Goal: Task Accomplishment & Management: Manage account settings

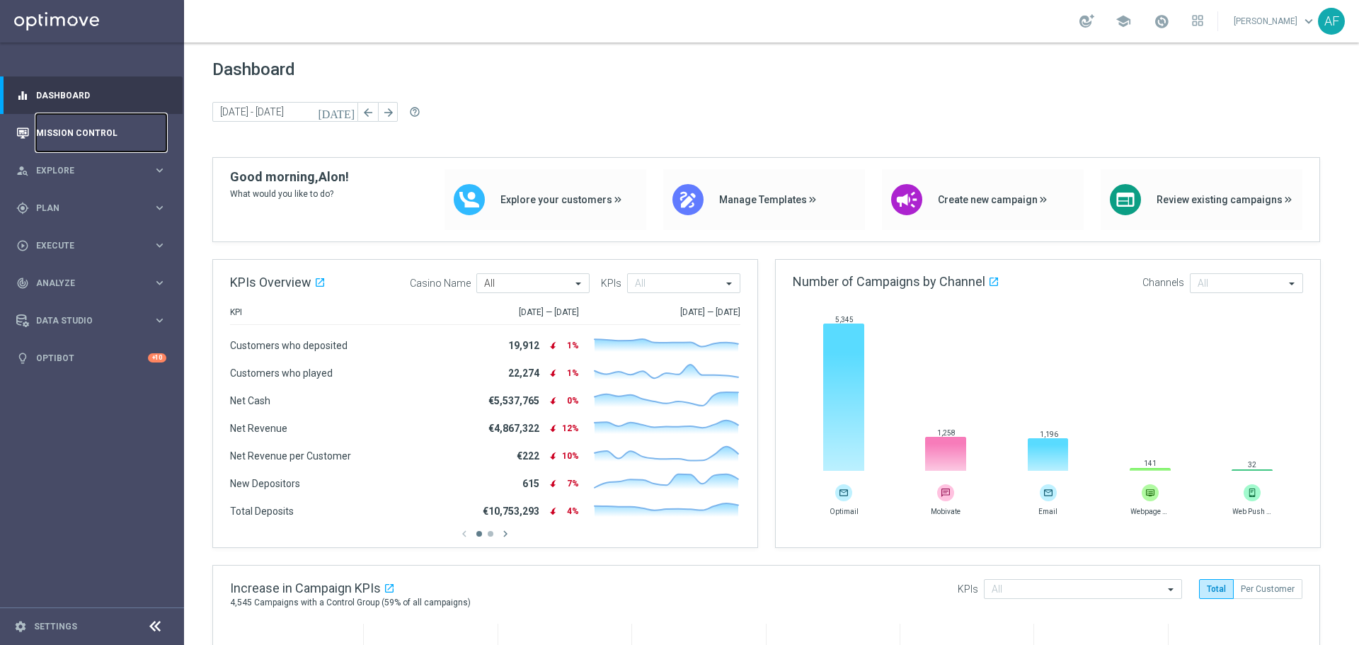
click at [104, 132] on link "Mission Control" at bounding box center [101, 133] width 130 height 38
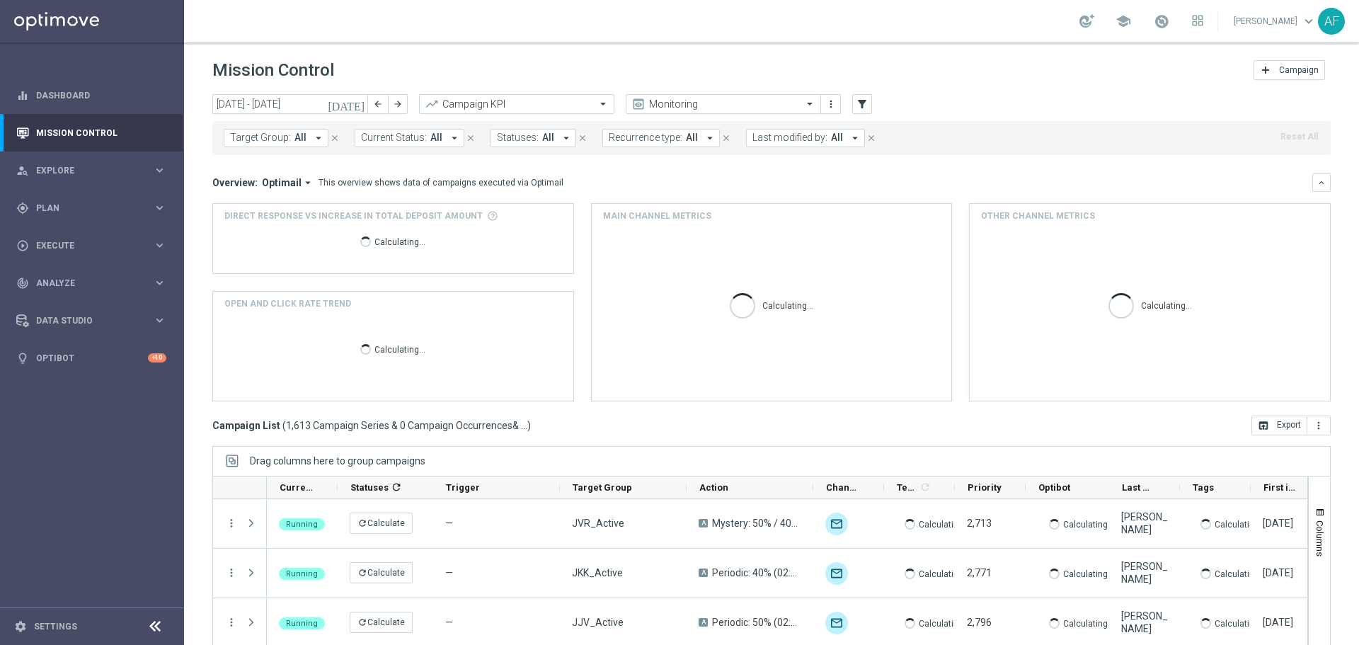
click at [359, 108] on icon "[DATE]" at bounding box center [347, 104] width 38 height 13
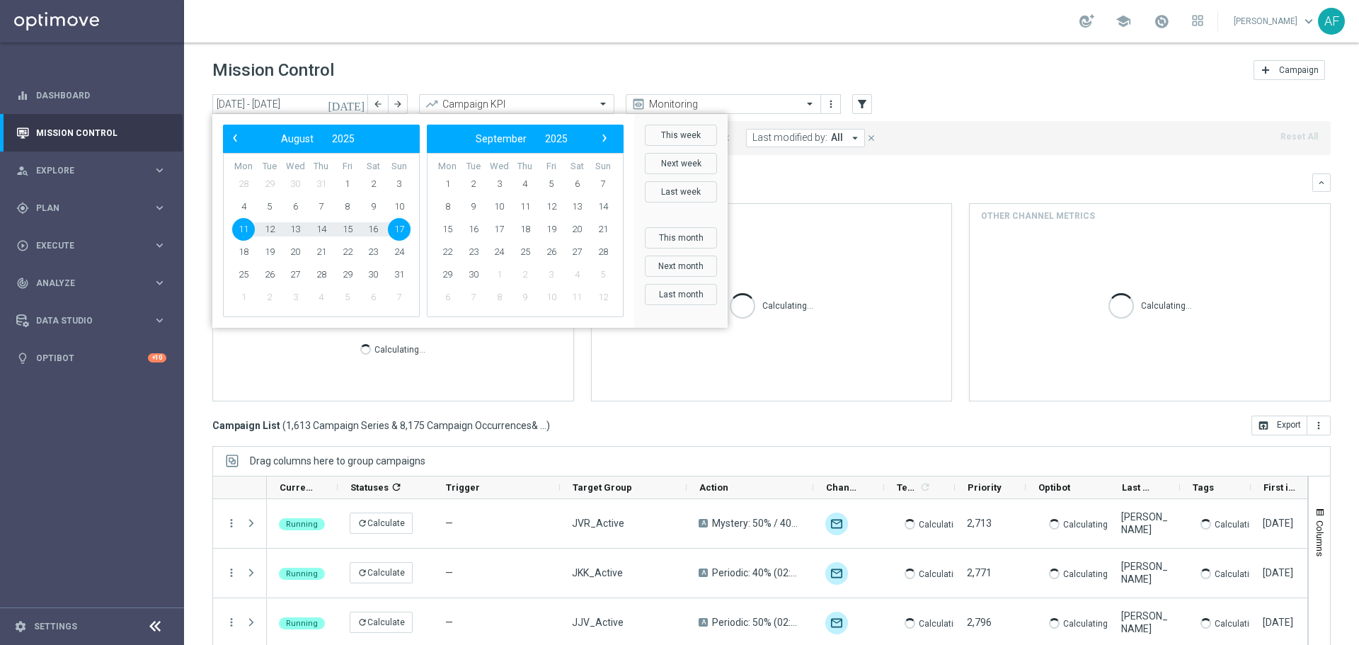
click at [386, 59] on div "Mission Control add Campaign" at bounding box center [771, 71] width 1118 height 28
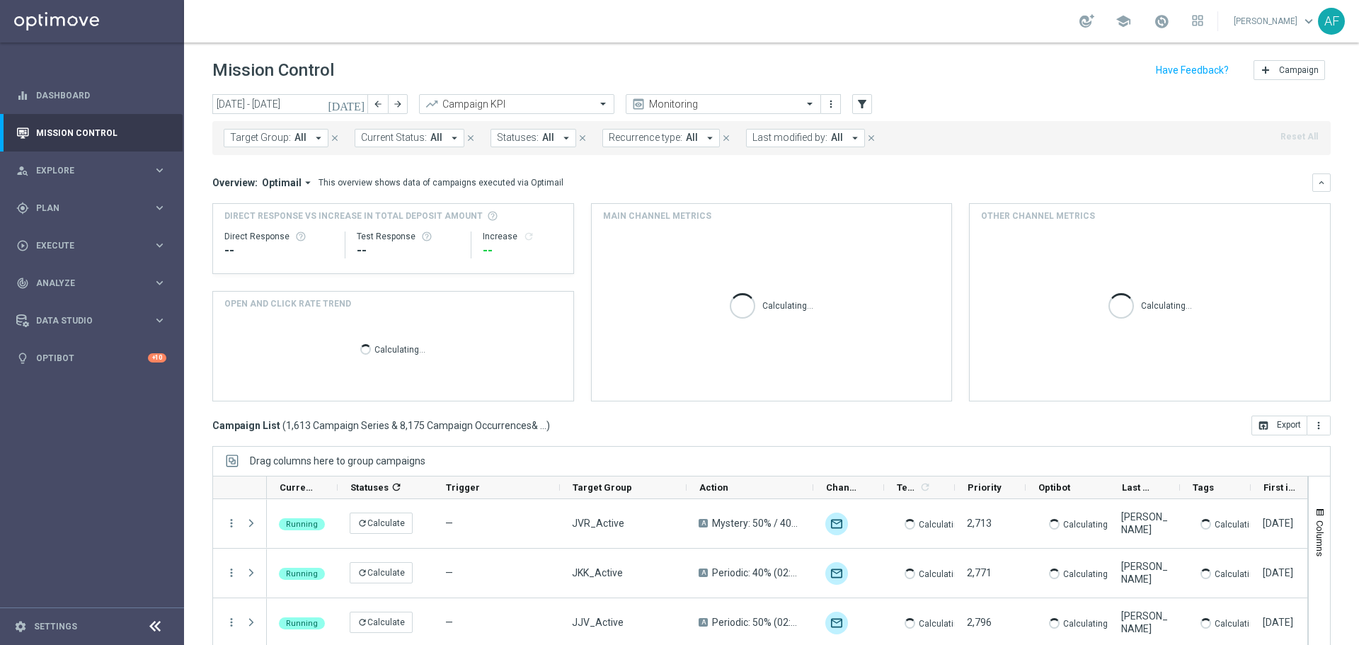
click at [304, 140] on button "Target Group: All arrow_drop_down" at bounding box center [276, 138] width 105 height 18
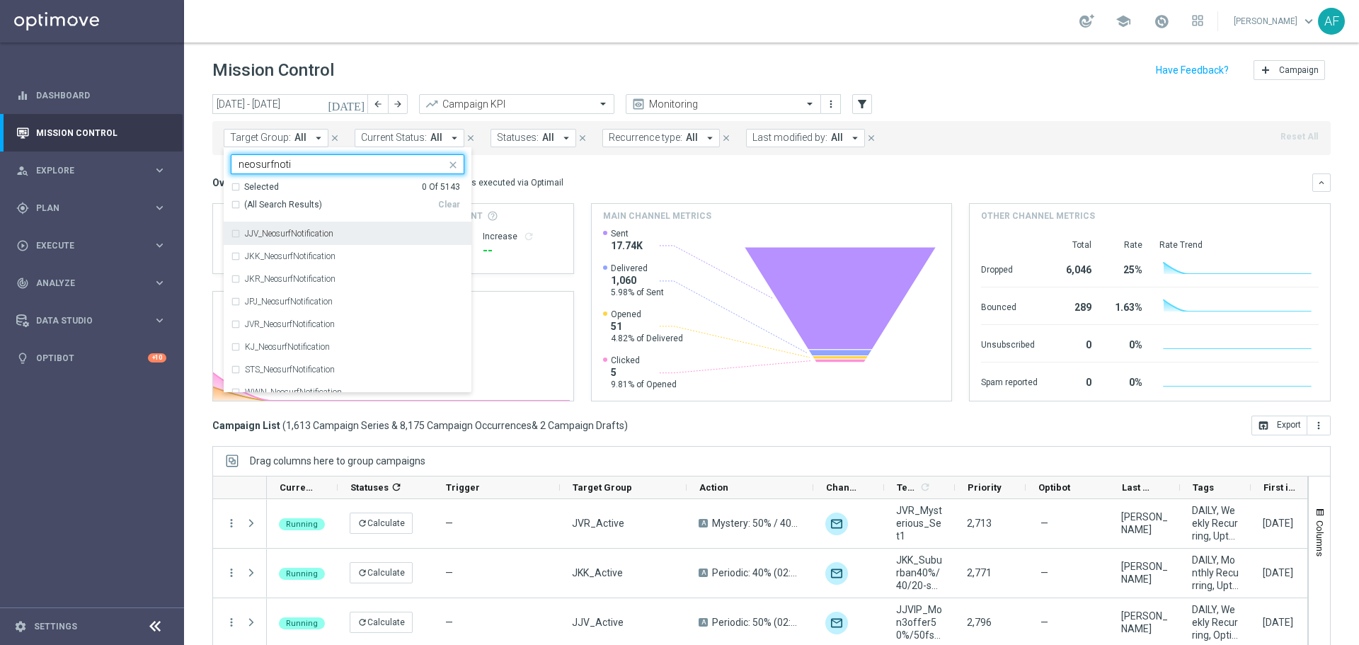
click at [311, 206] on span "(All Search Results)" at bounding box center [283, 205] width 78 height 12
type input "neosurfnoti"
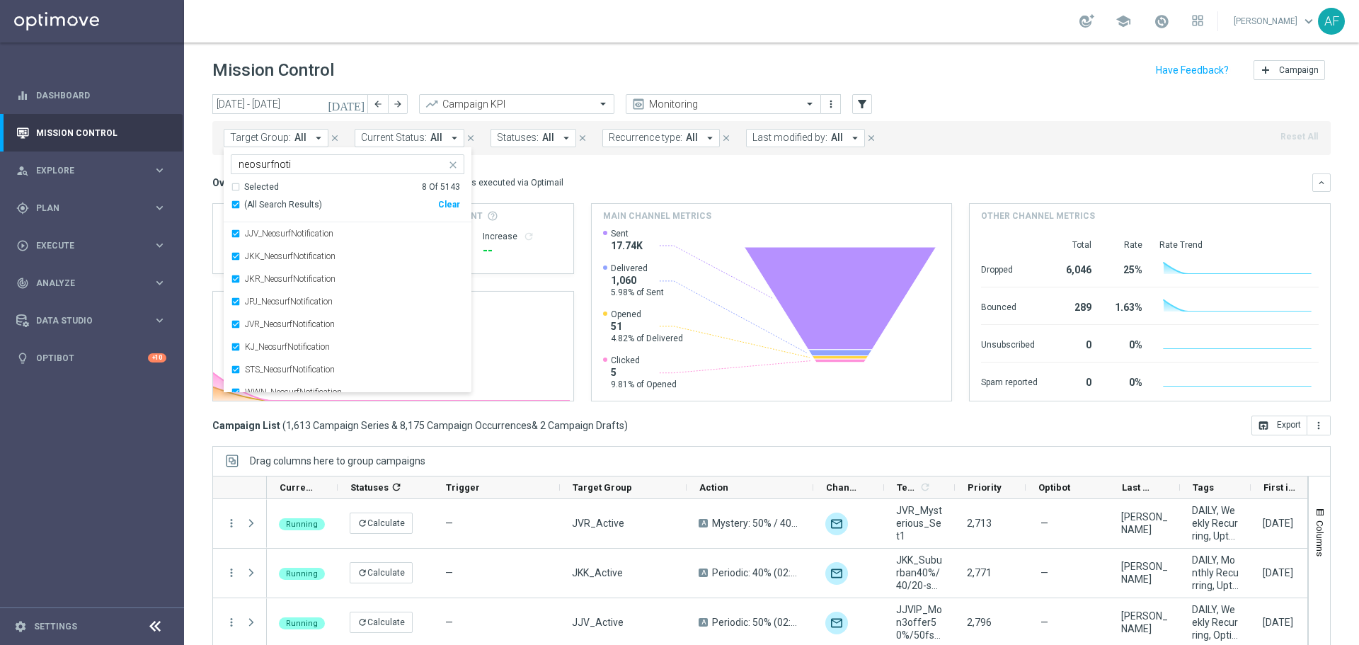
click at [630, 179] on div "Overview: Optimail arrow_drop_down This overview shows data of campaigns execut…" at bounding box center [762, 182] width 1100 height 13
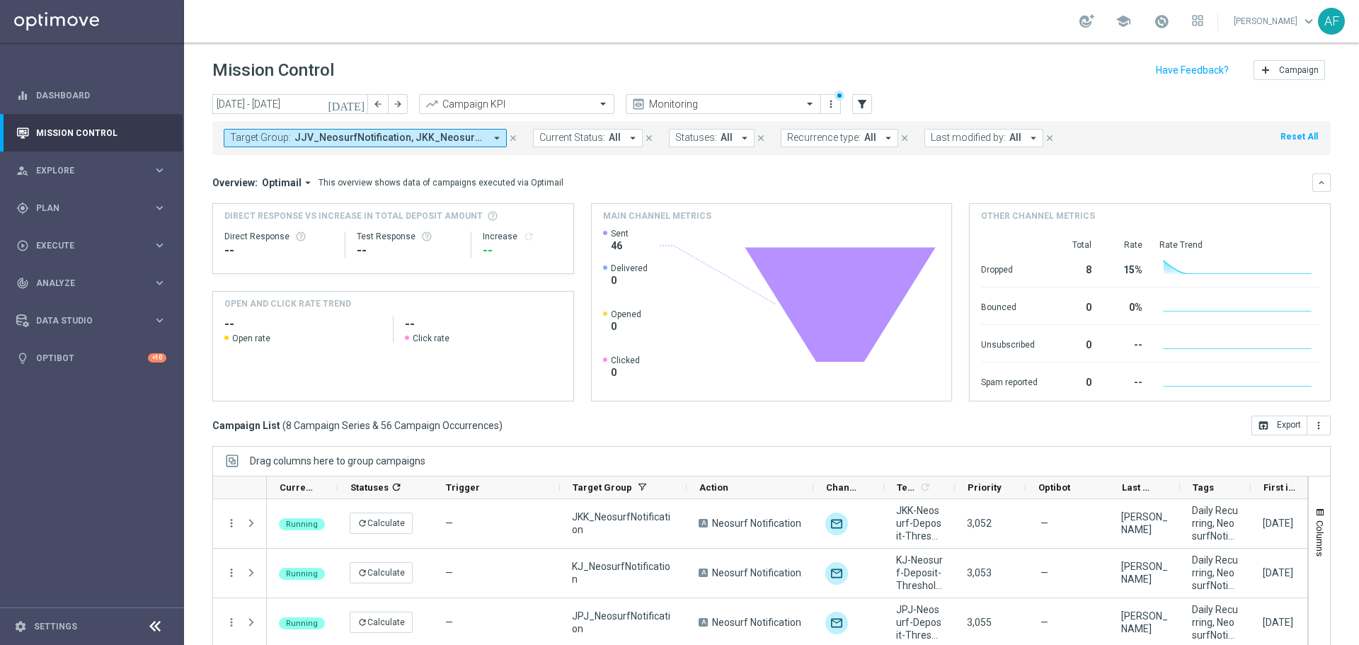
drag, startPoint x: 1346, startPoint y: 226, endPoint x: 1342, endPoint y: 343, distance: 117.5
click at [1344, 340] on div "today 11 Aug 2025 - 17 Aug 2025 arrow_back arrow_forward Campaign KPI trending_…" at bounding box center [771, 363] width 1175 height 538
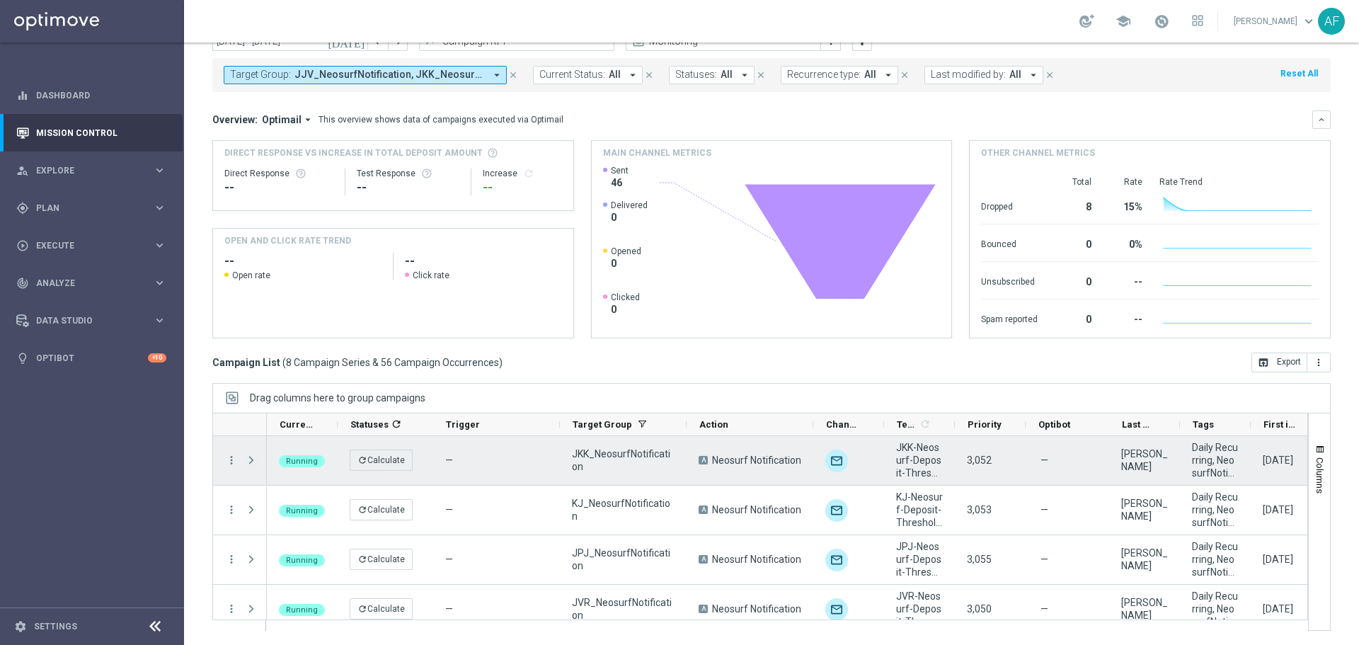
click at [253, 462] on span at bounding box center [251, 459] width 13 height 11
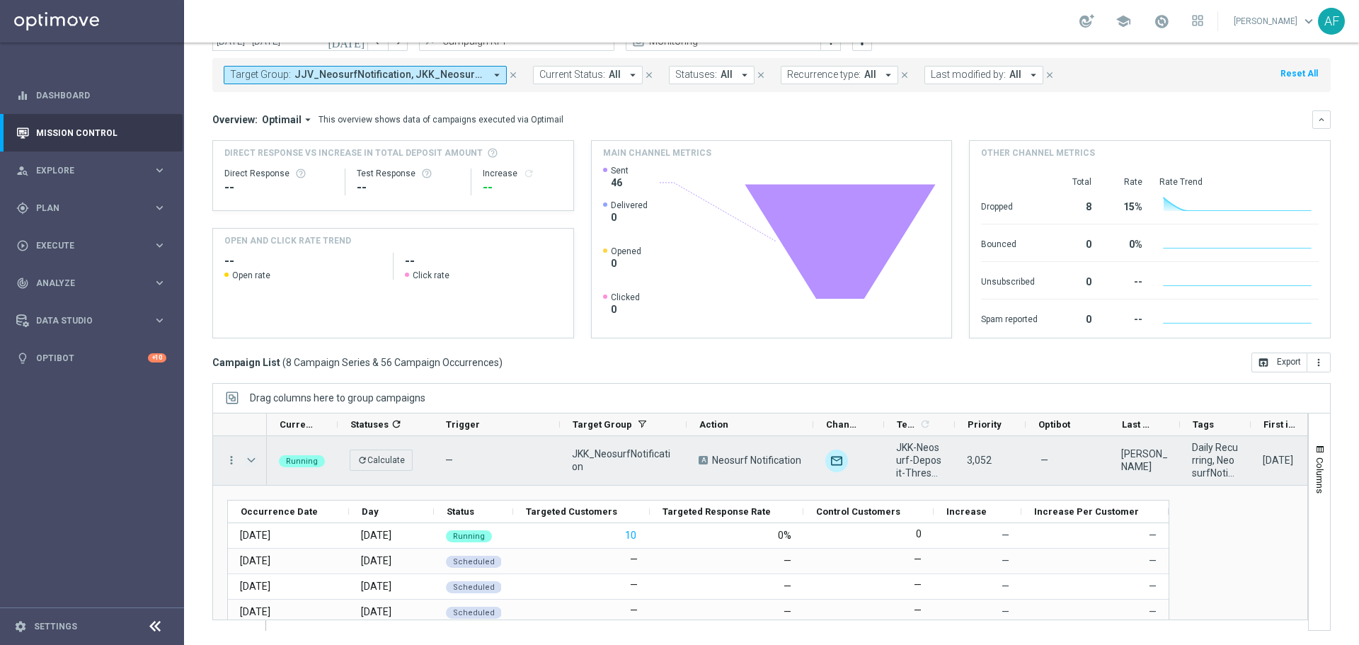
click at [253, 461] on span at bounding box center [251, 459] width 13 height 11
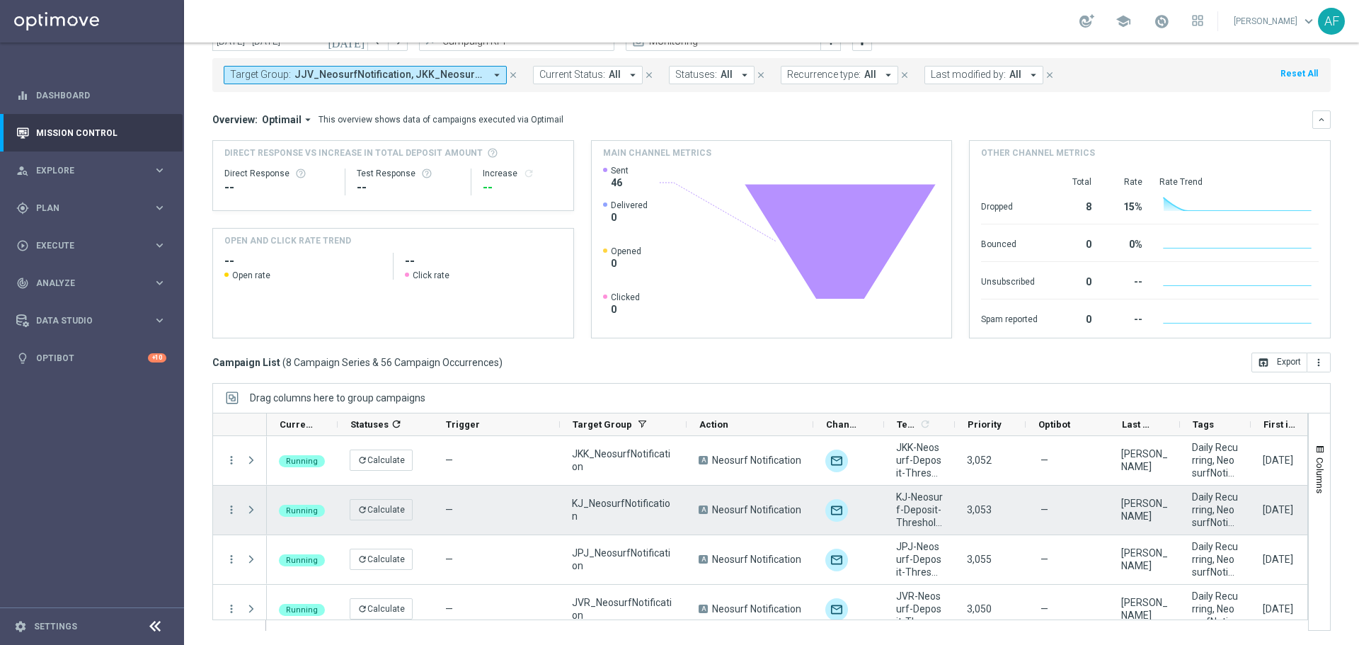
click at [250, 514] on span at bounding box center [251, 509] width 13 height 11
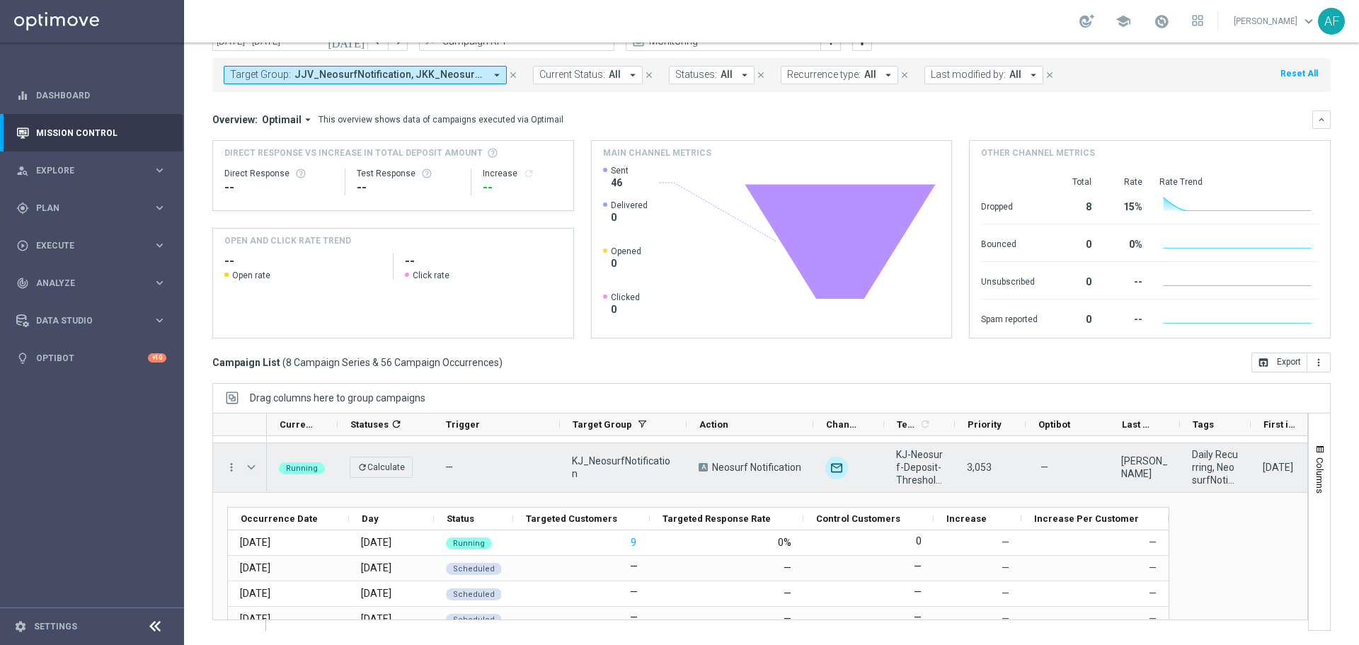
click at [252, 463] on span at bounding box center [251, 466] width 13 height 11
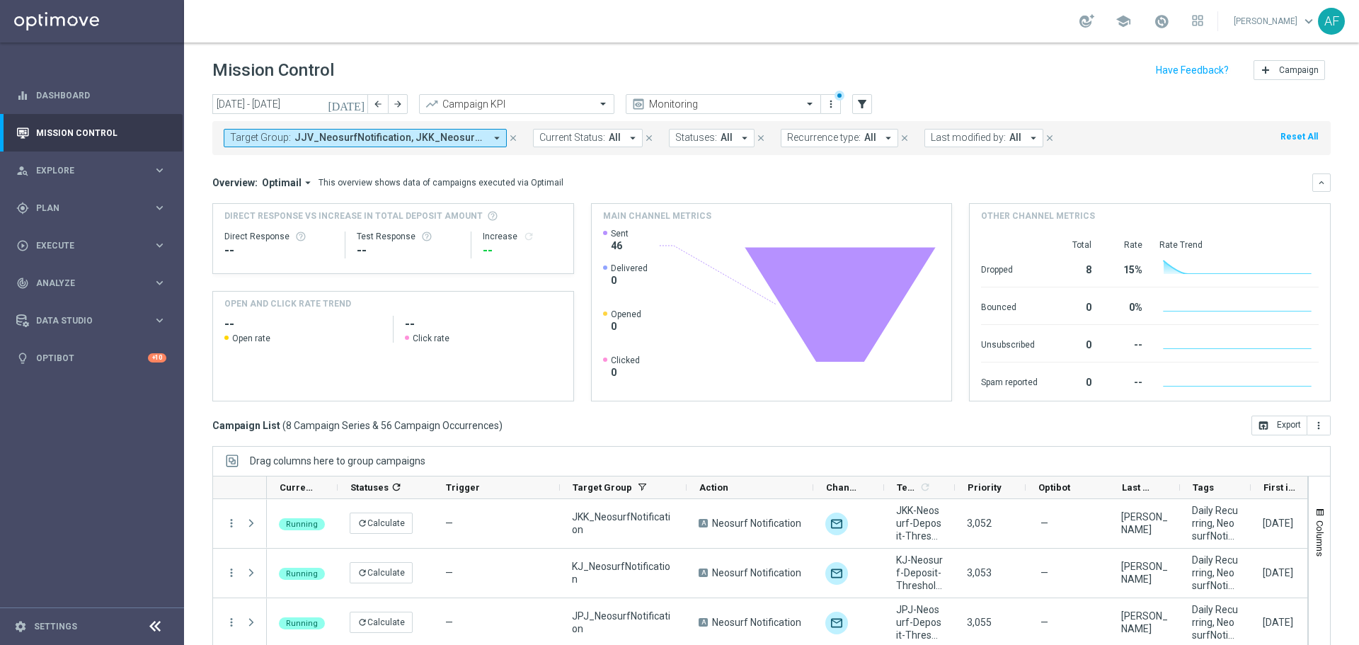
click at [455, 136] on span "JJV_NeosurfNotification, JKK_NeosurfNotification, JKR_NeosurfNotification, JPJ_…" at bounding box center [389, 138] width 190 height 12
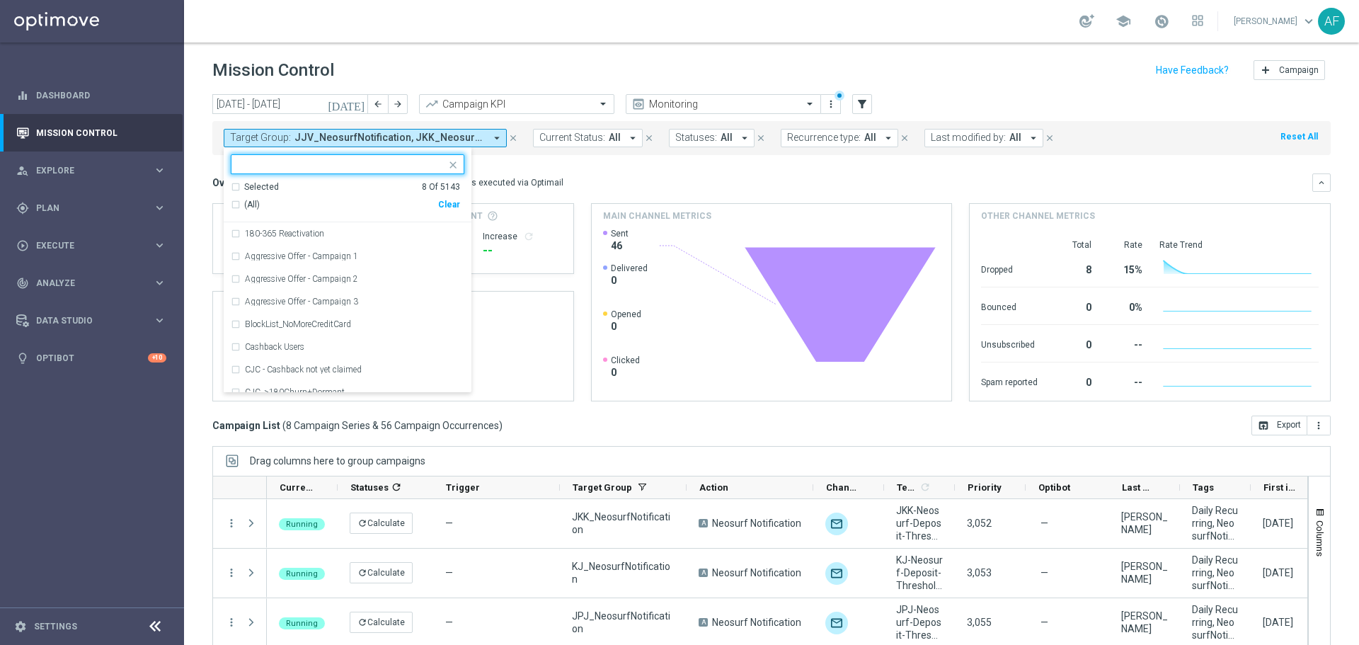
click at [267, 188] on div "Selected" at bounding box center [261, 187] width 35 height 12
drag, startPoint x: 599, startPoint y: 172, endPoint x: 590, endPoint y: 171, distance: 8.6
click at [599, 172] on mini-dashboard "Overview: Optimail arrow_drop_down This overview shows data of campaigns execut…" at bounding box center [771, 285] width 1118 height 260
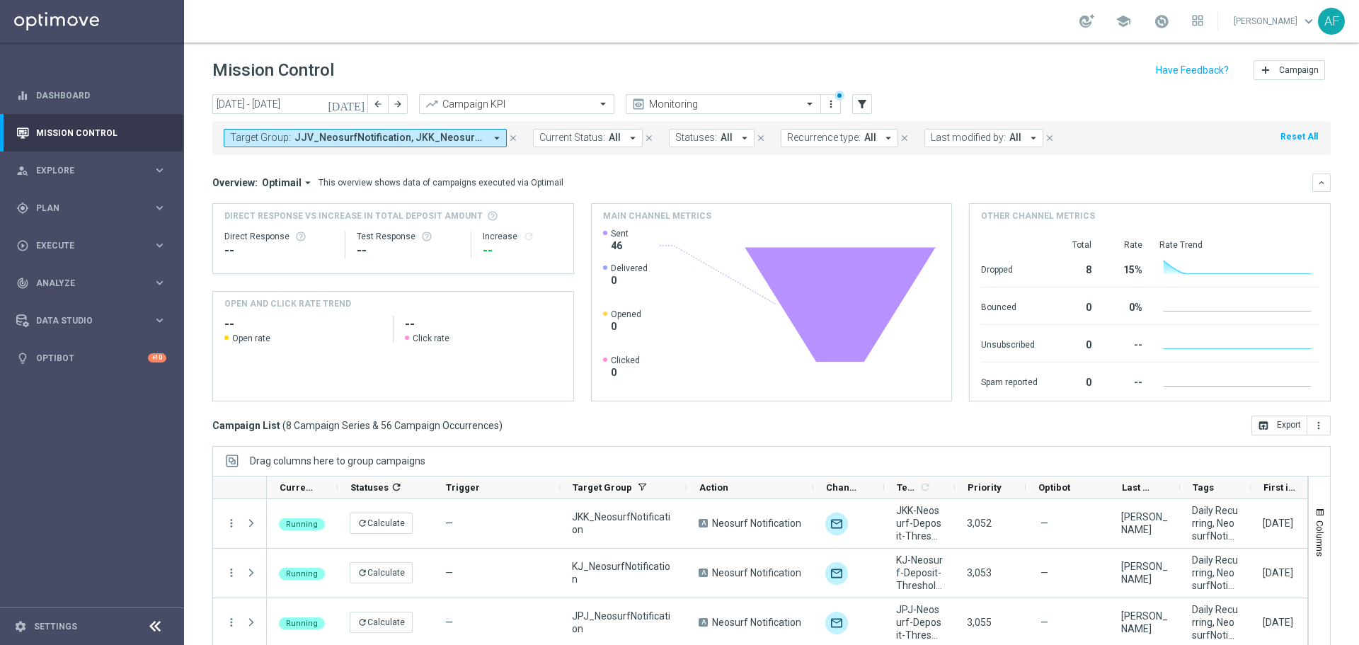
click at [360, 105] on icon "today" at bounding box center [347, 104] width 38 height 13
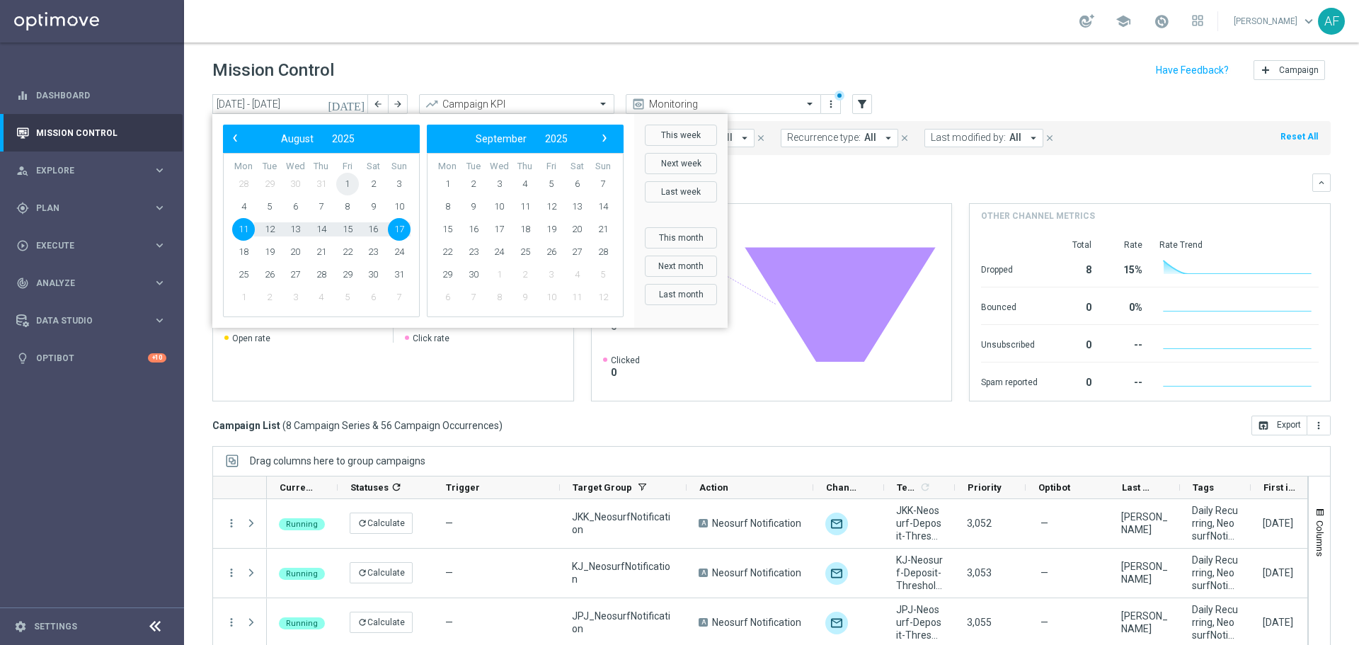
click at [346, 180] on span "1" at bounding box center [347, 184] width 23 height 23
click at [244, 229] on span "11" at bounding box center [243, 229] width 23 height 23
type input "01 Aug 2025 - 11 Aug 2025"
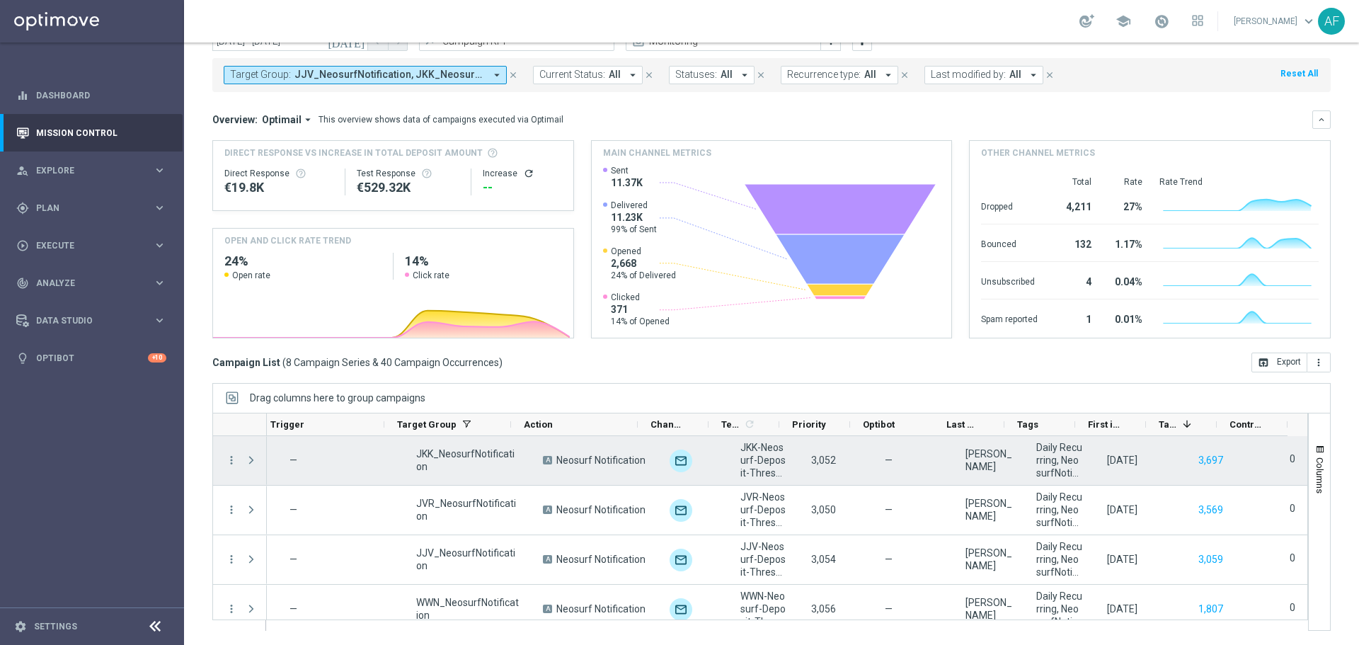
click at [248, 458] on span "Press SPACE to select this row." at bounding box center [251, 459] width 13 height 11
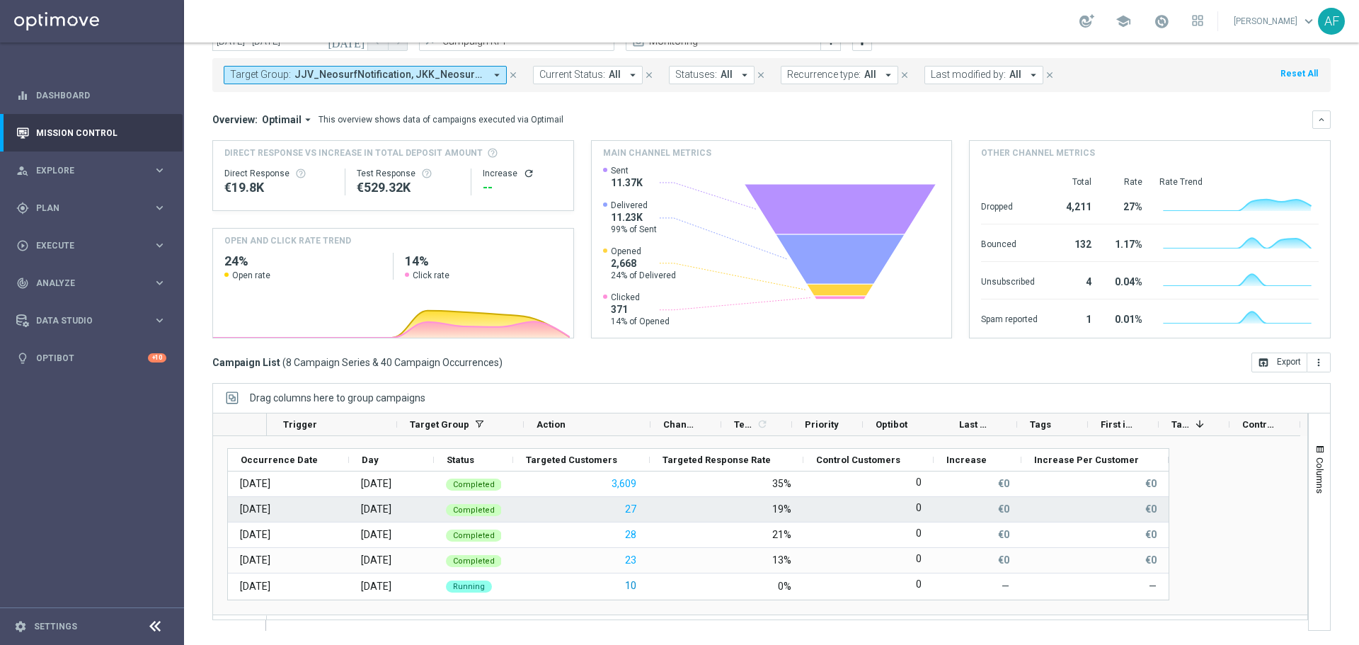
scroll to position [71, 0]
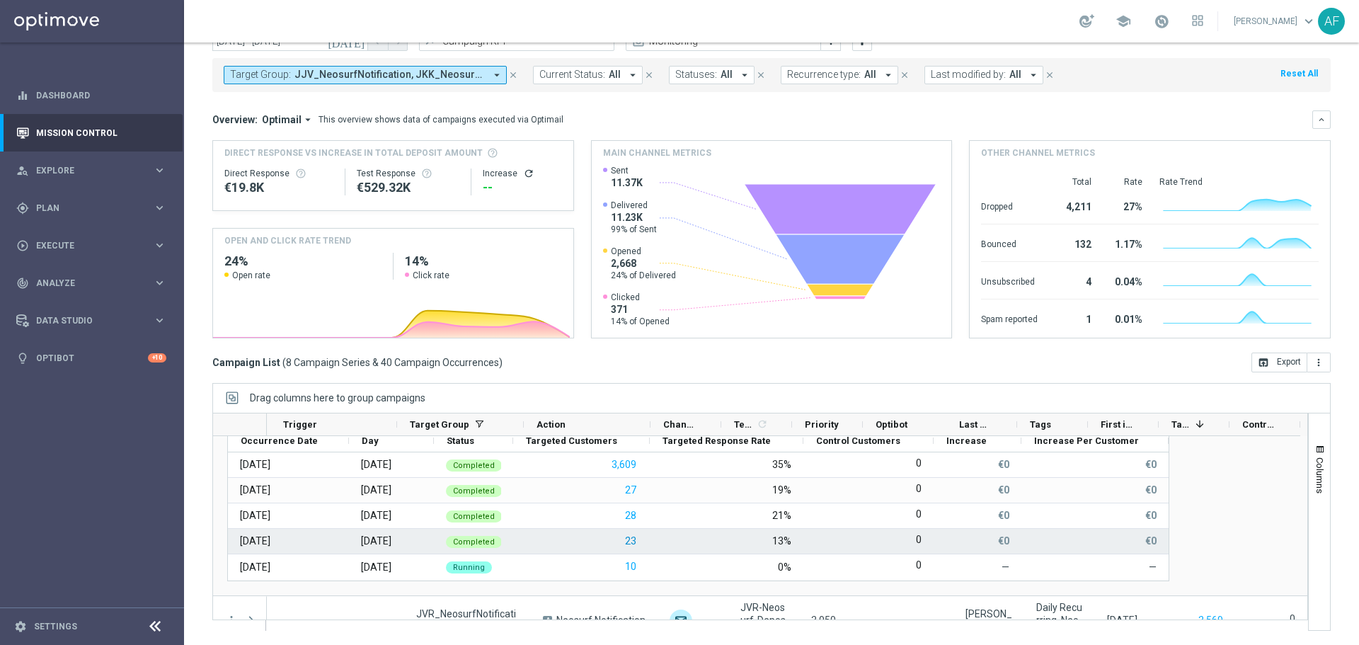
click at [627, 543] on button "23" at bounding box center [630, 541] width 14 height 18
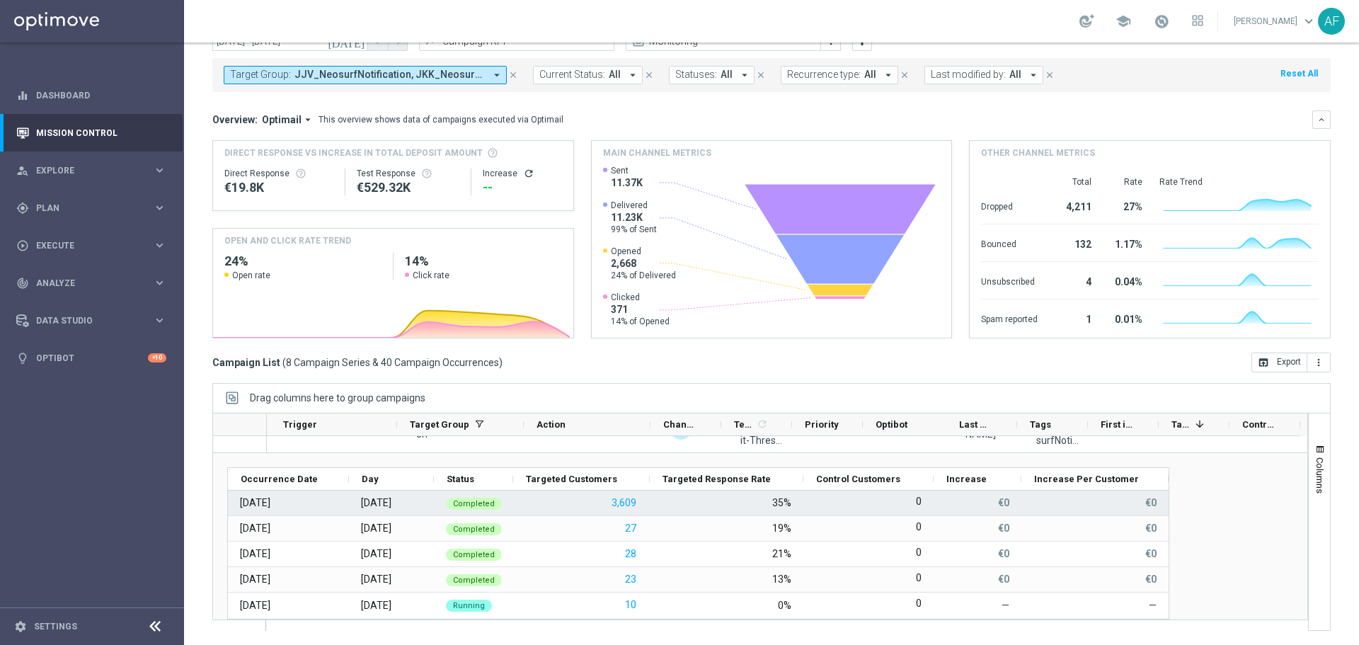
scroll to position [0, 0]
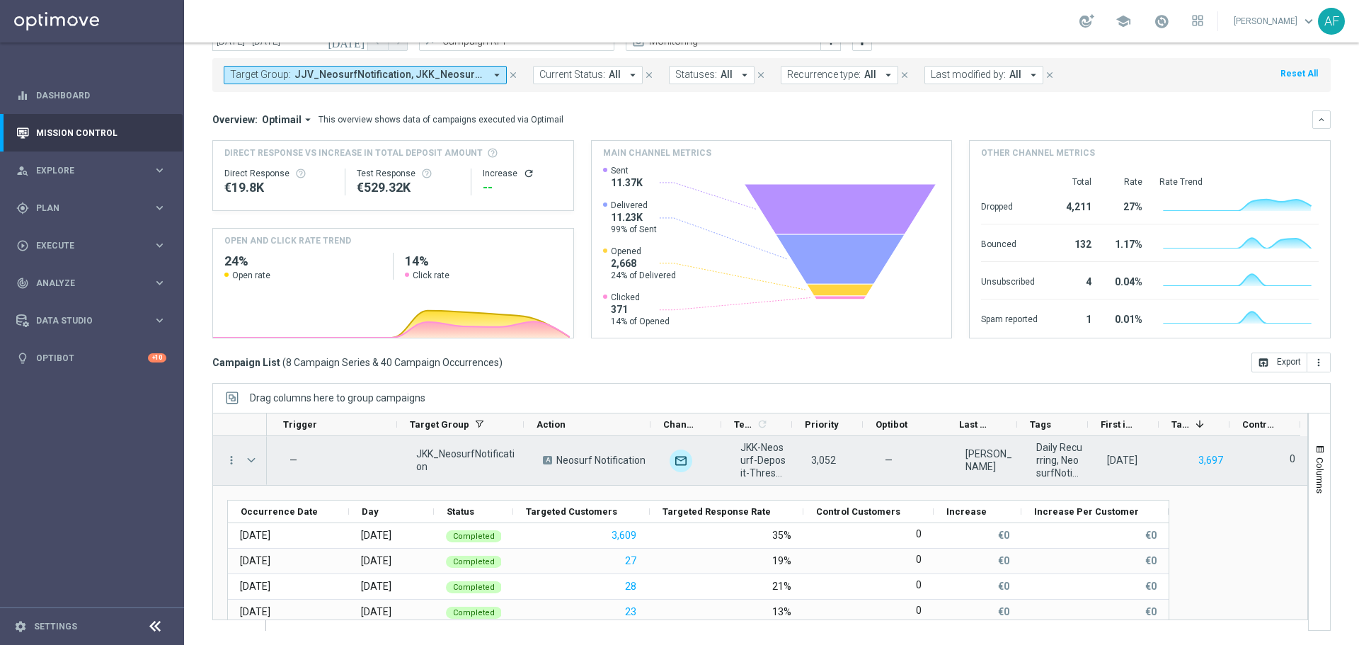
click at [250, 463] on span "Press SPACE to select this row." at bounding box center [251, 459] width 13 height 11
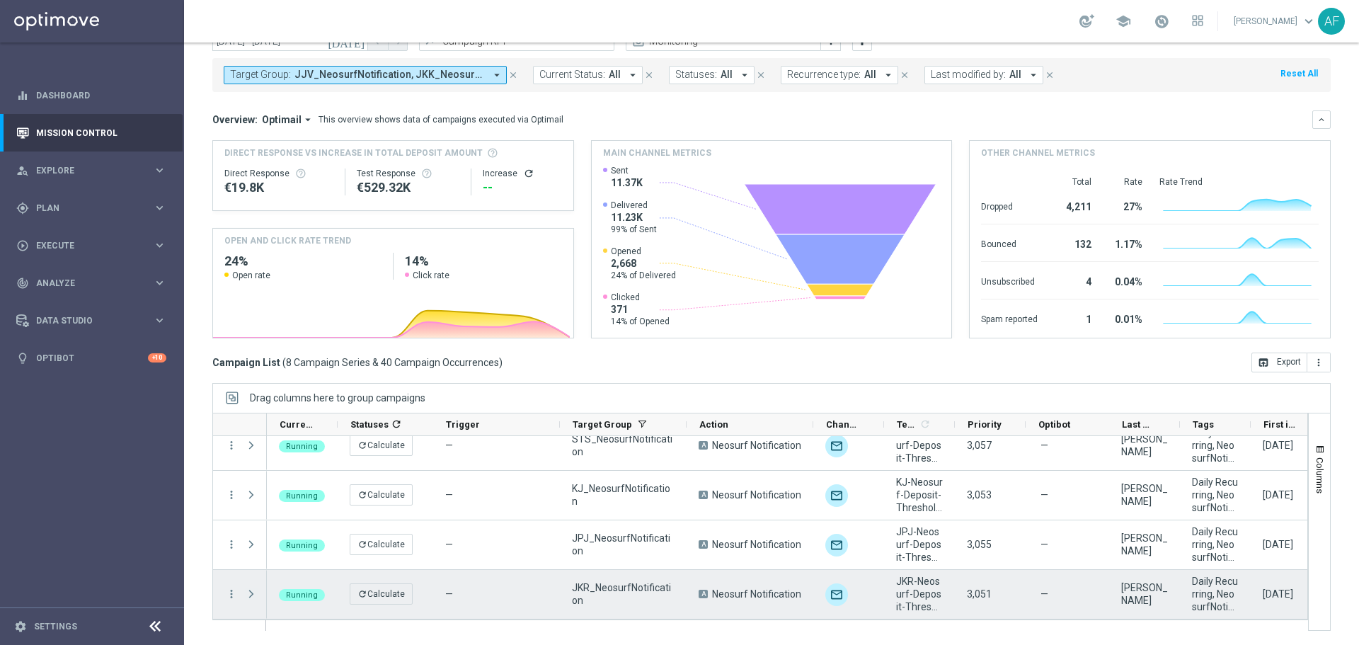
click at [250, 597] on span "Press SPACE to select this row." at bounding box center [251, 593] width 13 height 11
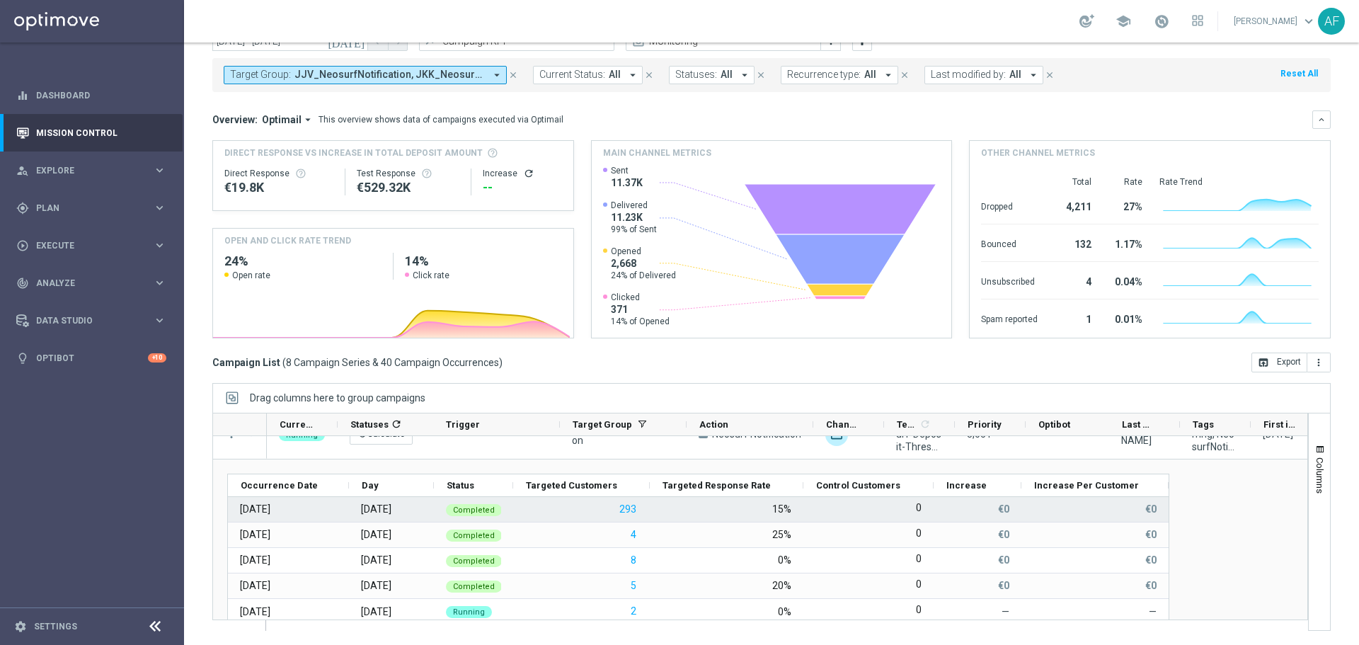
scroll to position [394, 0]
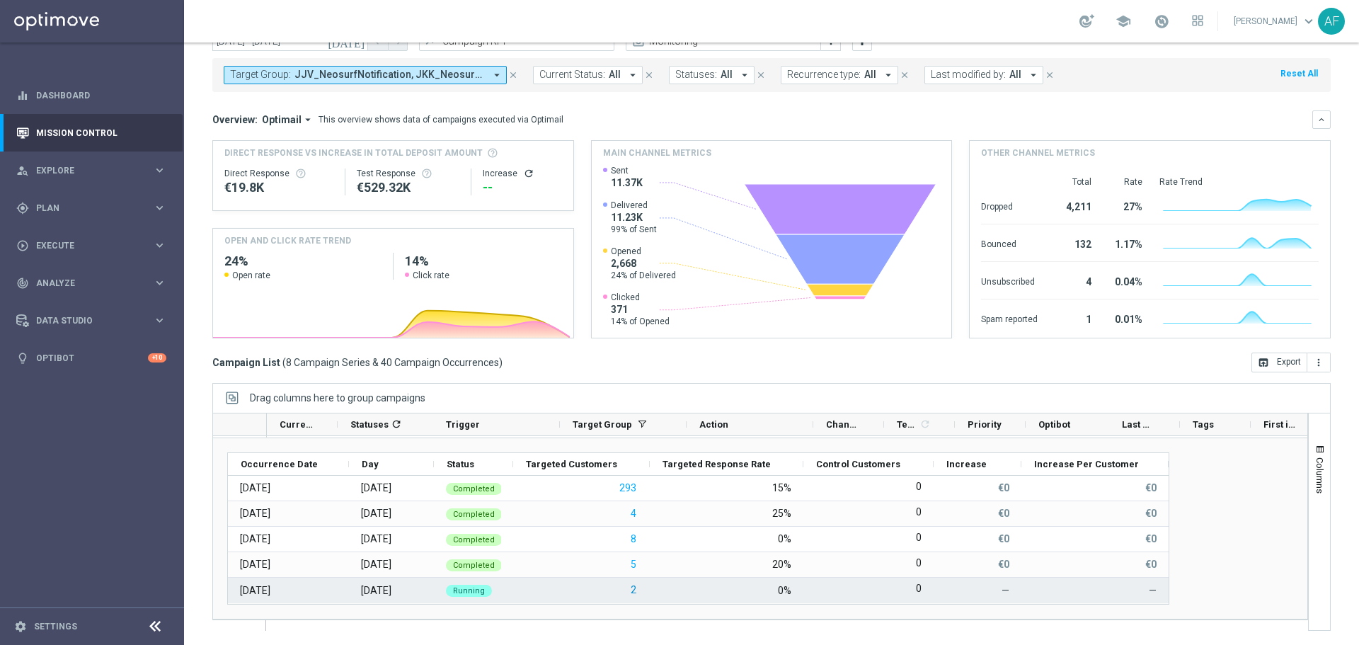
click at [631, 587] on button "2" at bounding box center [633, 590] width 8 height 18
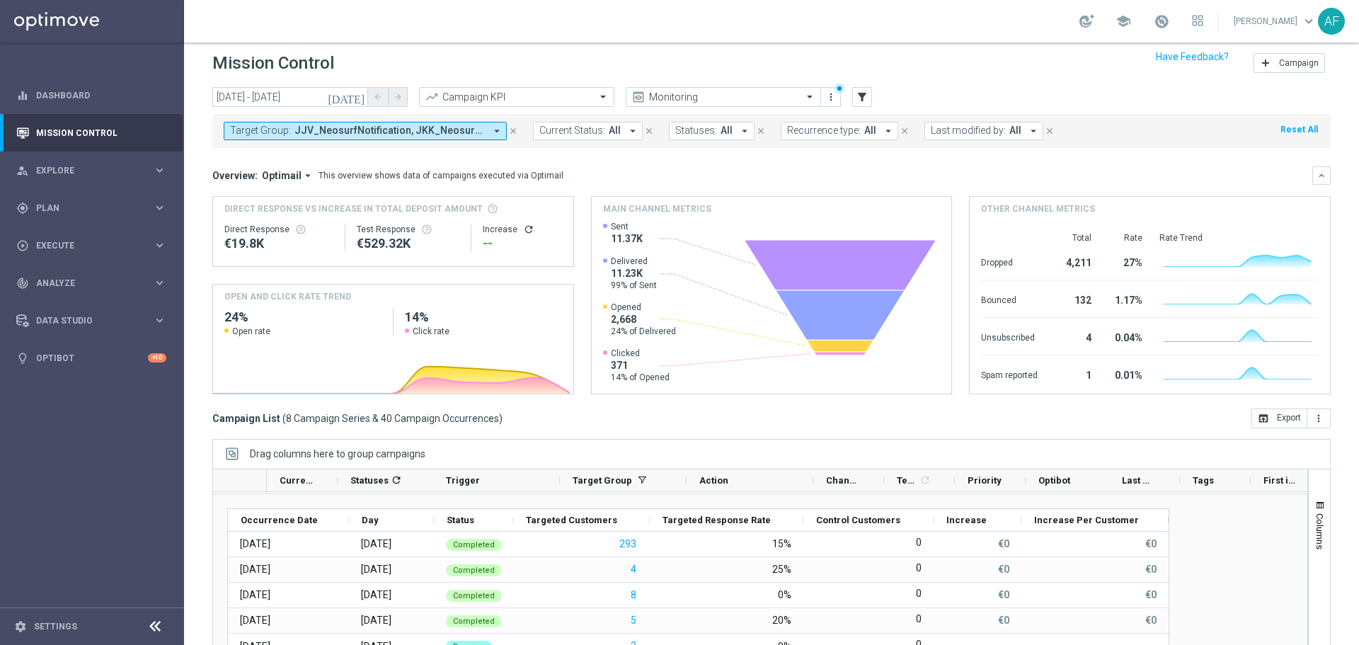
scroll to position [0, 0]
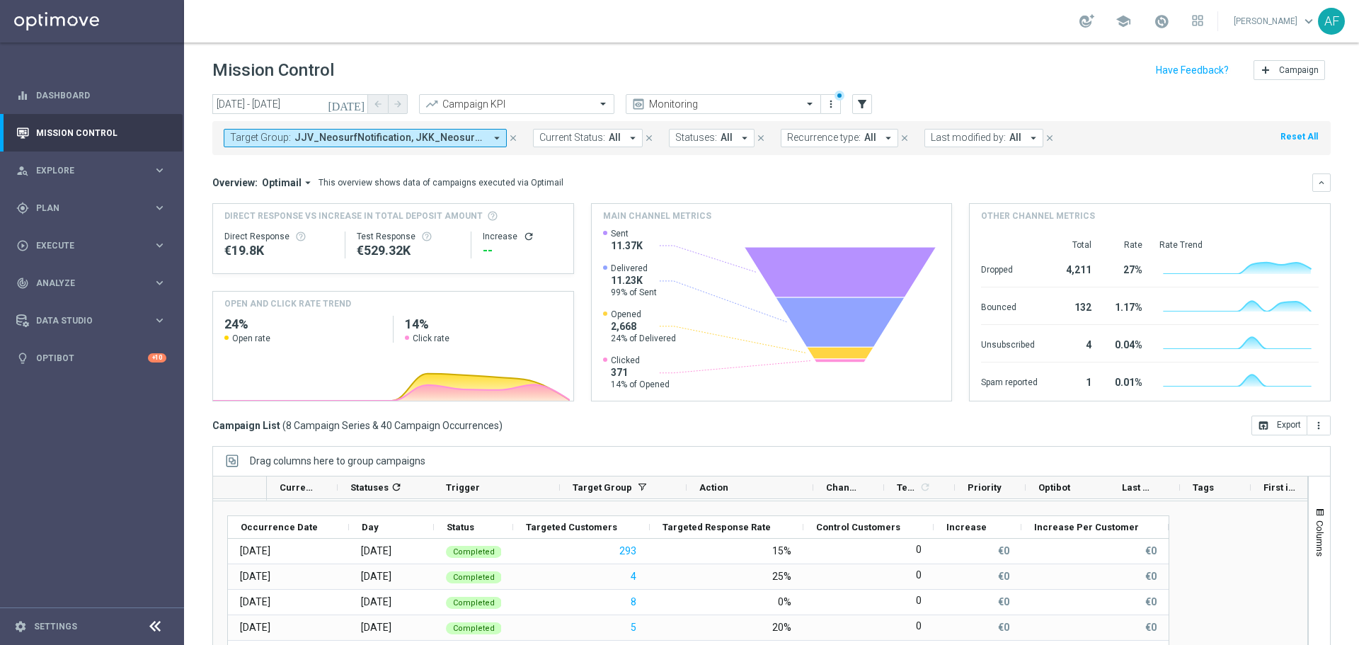
click at [487, 141] on button "Target Group: JJV_NeosurfNotification, JKK_NeosurfNotification, JKR_NeosurfNoti…" at bounding box center [365, 138] width 283 height 18
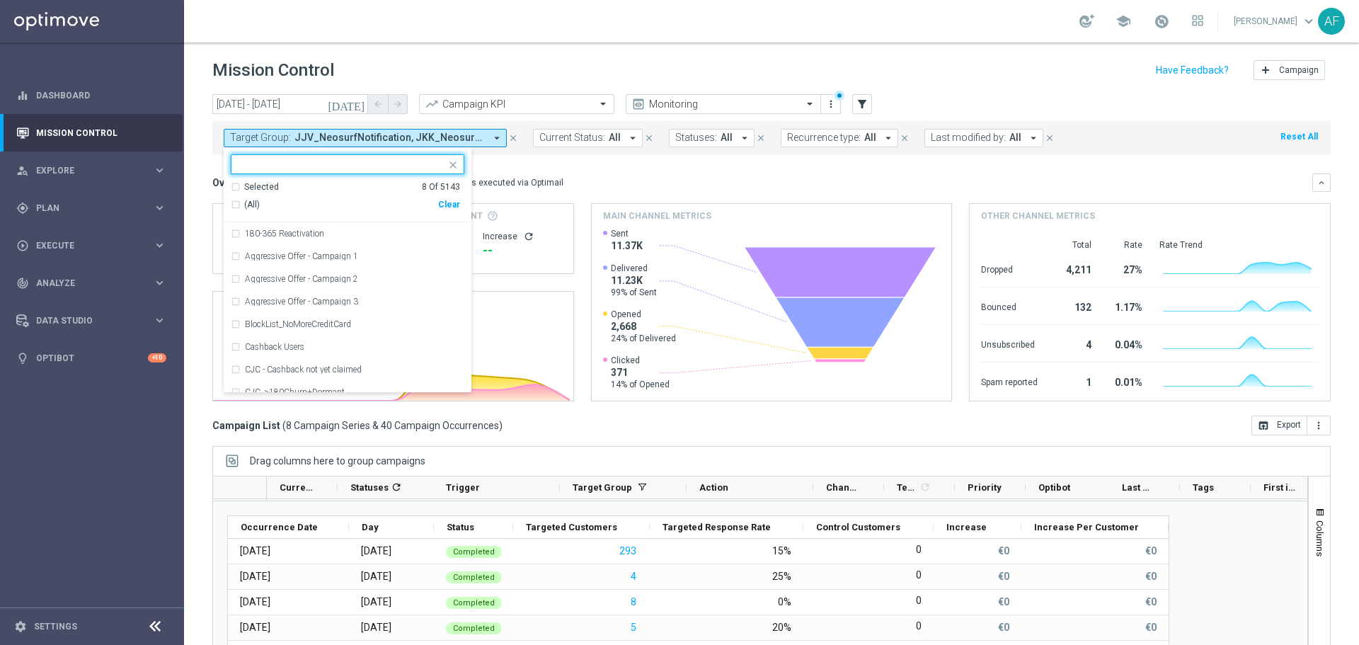
click at [354, 140] on span "JJV_NeosurfNotification, JKK_NeosurfNotification, JKR_NeosurfNotification, JPJ_…" at bounding box center [389, 138] width 190 height 12
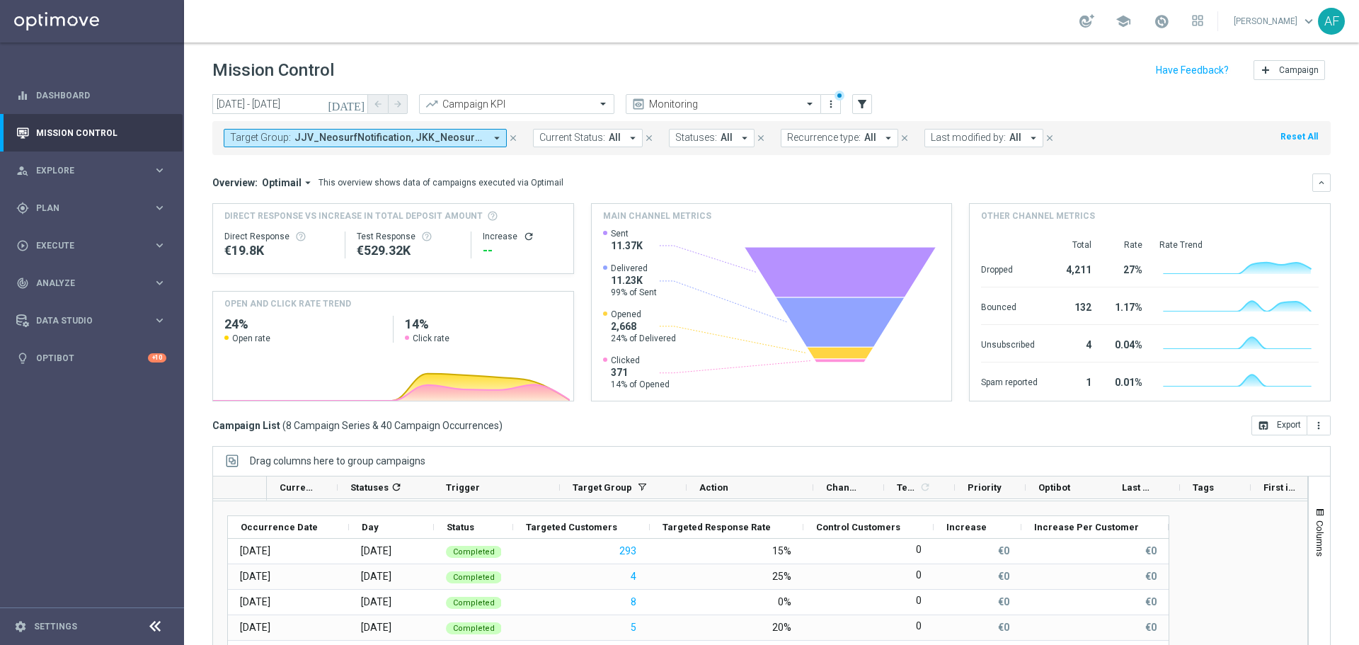
drag, startPoint x: 349, startPoint y: 134, endPoint x: 347, endPoint y: 143, distance: 9.4
click at [350, 133] on span "JJV_NeosurfNotification, JKK_NeosurfNotification, JKR_NeosurfNotification, JPJ_…" at bounding box center [389, 138] width 190 height 12
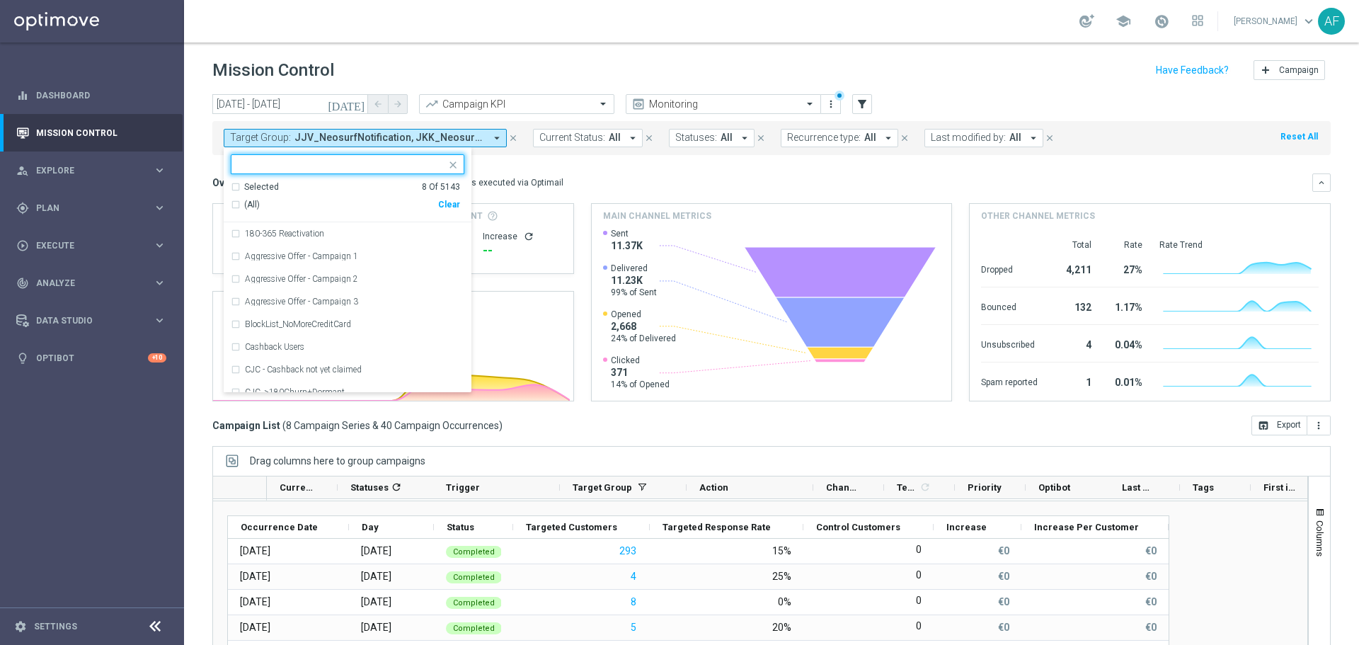
click at [272, 186] on div "Selected" at bounding box center [261, 187] width 35 height 12
click at [277, 209] on span "(All Search Results)" at bounding box center [283, 205] width 78 height 12
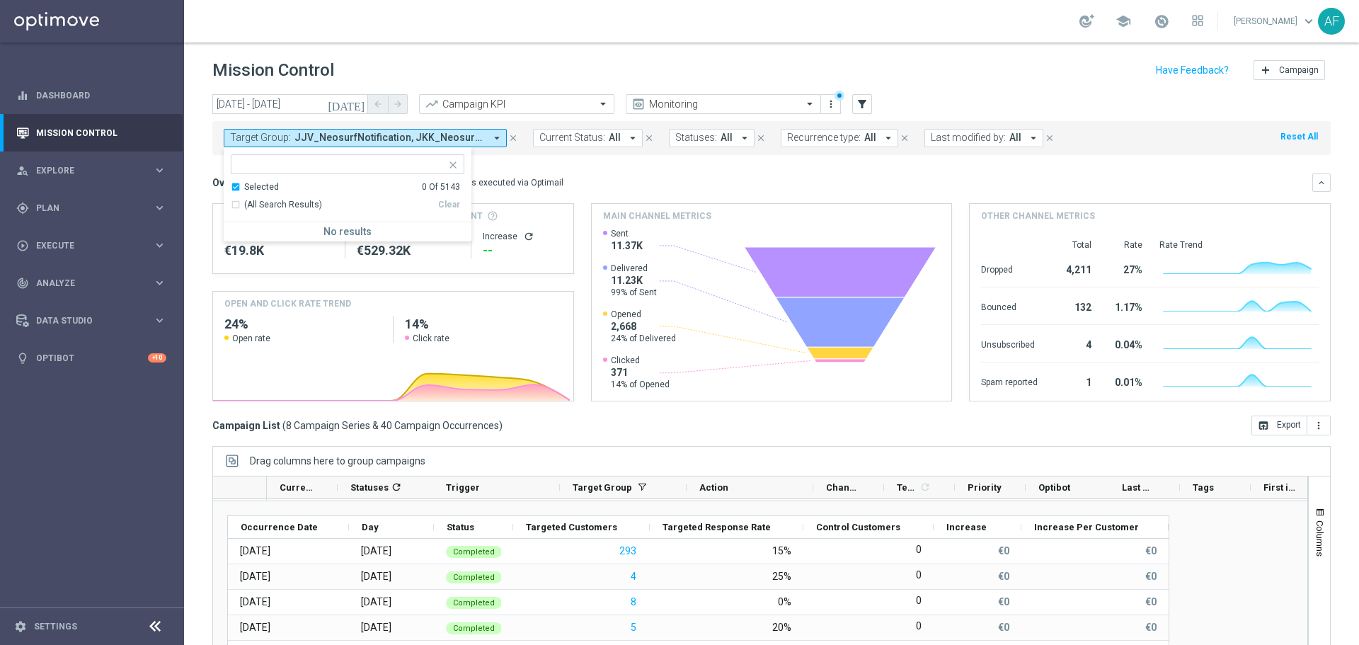
click at [558, 183] on div "Overview: Optimail arrow_drop_down This overview shows data of campaigns execut…" at bounding box center [762, 182] width 1100 height 13
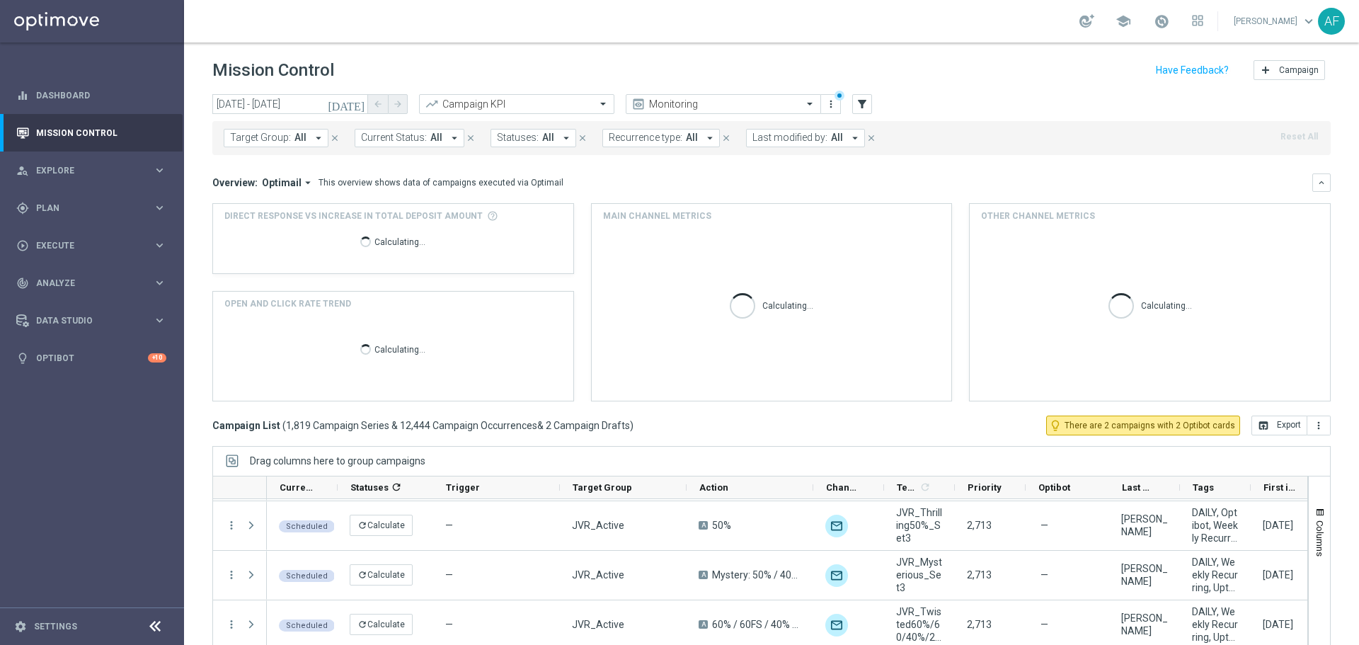
click at [294, 139] on span "All" at bounding box center [300, 138] width 12 height 12
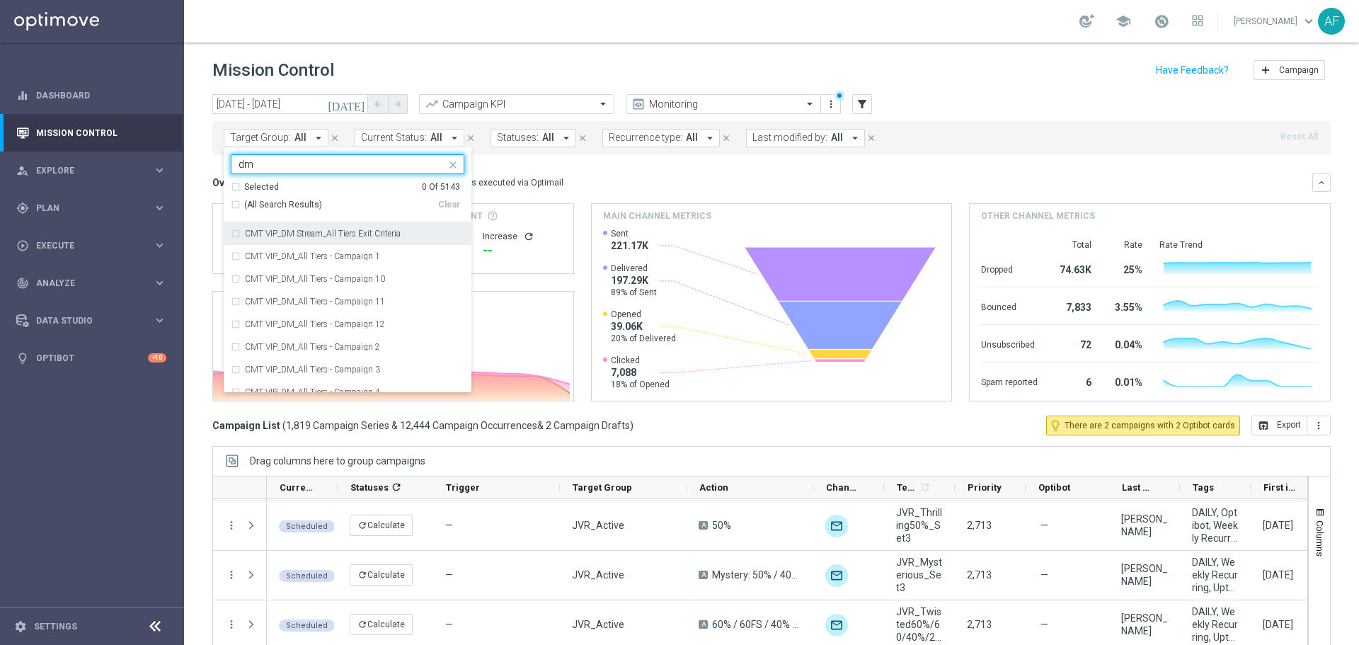
click at [277, 202] on span "(All Search Results)" at bounding box center [283, 205] width 78 height 12
type input "dm"
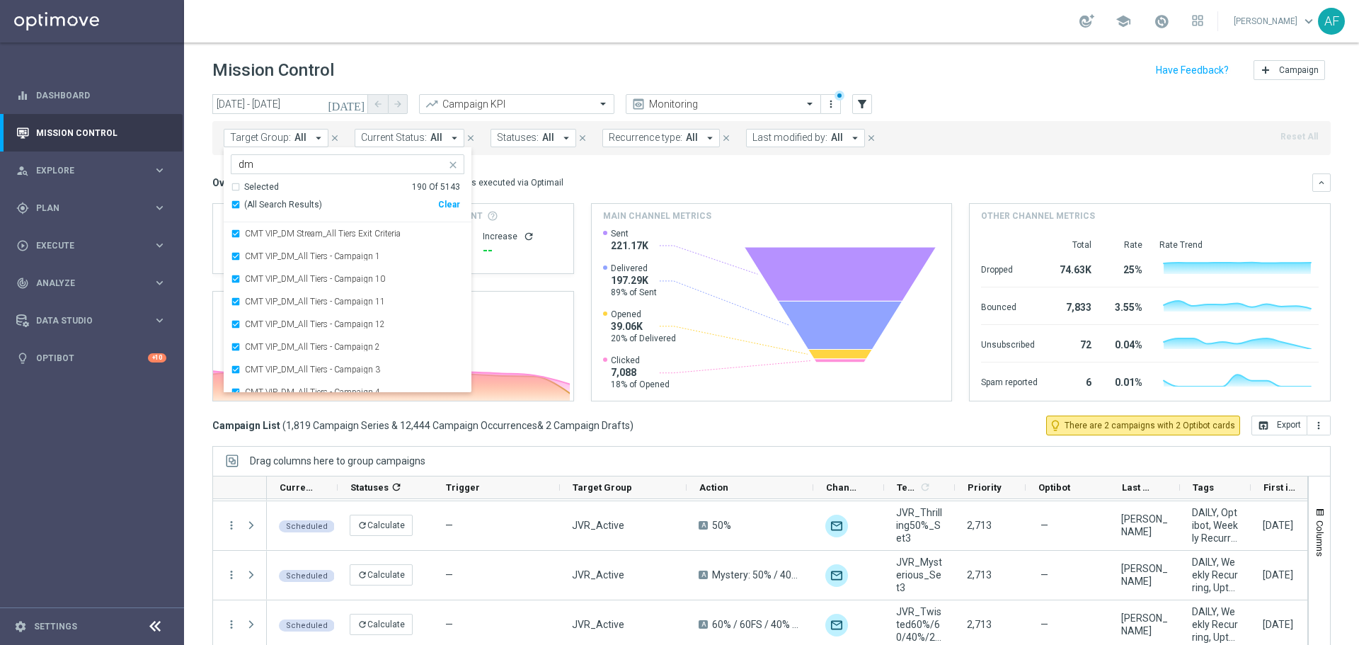
click at [625, 173] on div "Overview: Optimail arrow_drop_down This overview shows data of campaigns execut…" at bounding box center [771, 182] width 1118 height 18
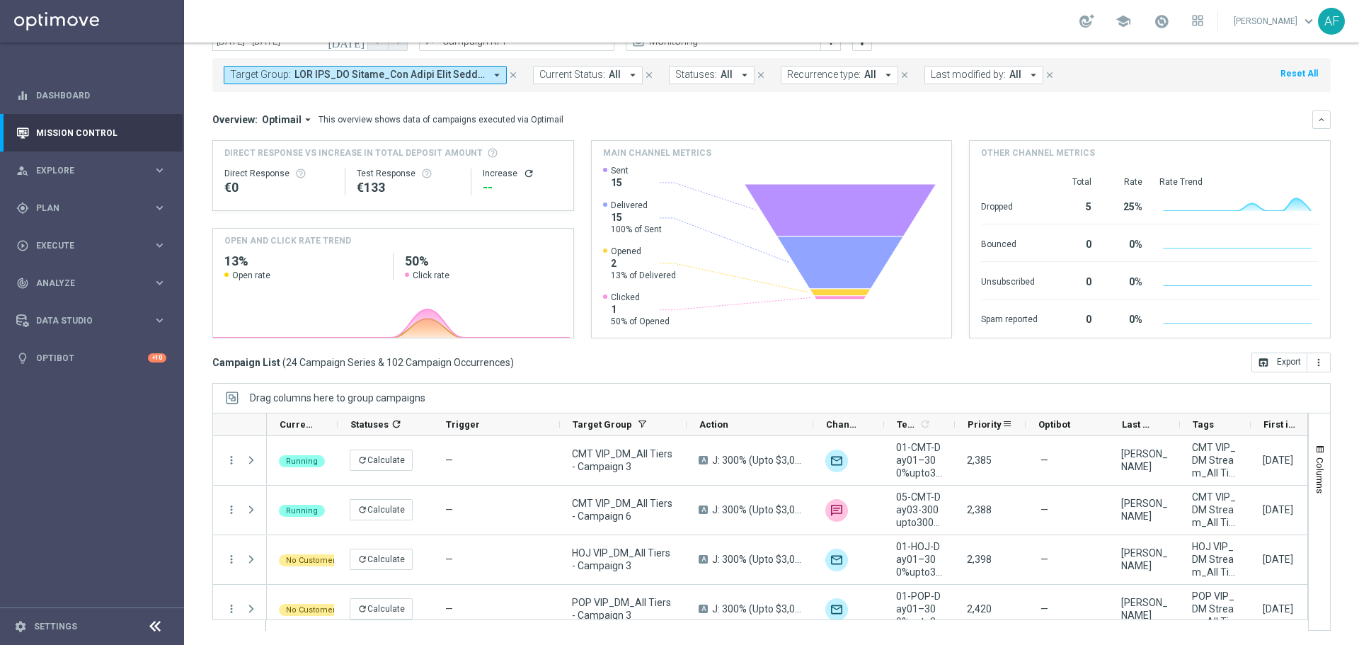
click at [979, 425] on span "Priority" at bounding box center [984, 424] width 34 height 11
click at [977, 424] on span "Priority" at bounding box center [976, 424] width 18 height 11
click at [975, 423] on span "Priority" at bounding box center [976, 424] width 18 height 11
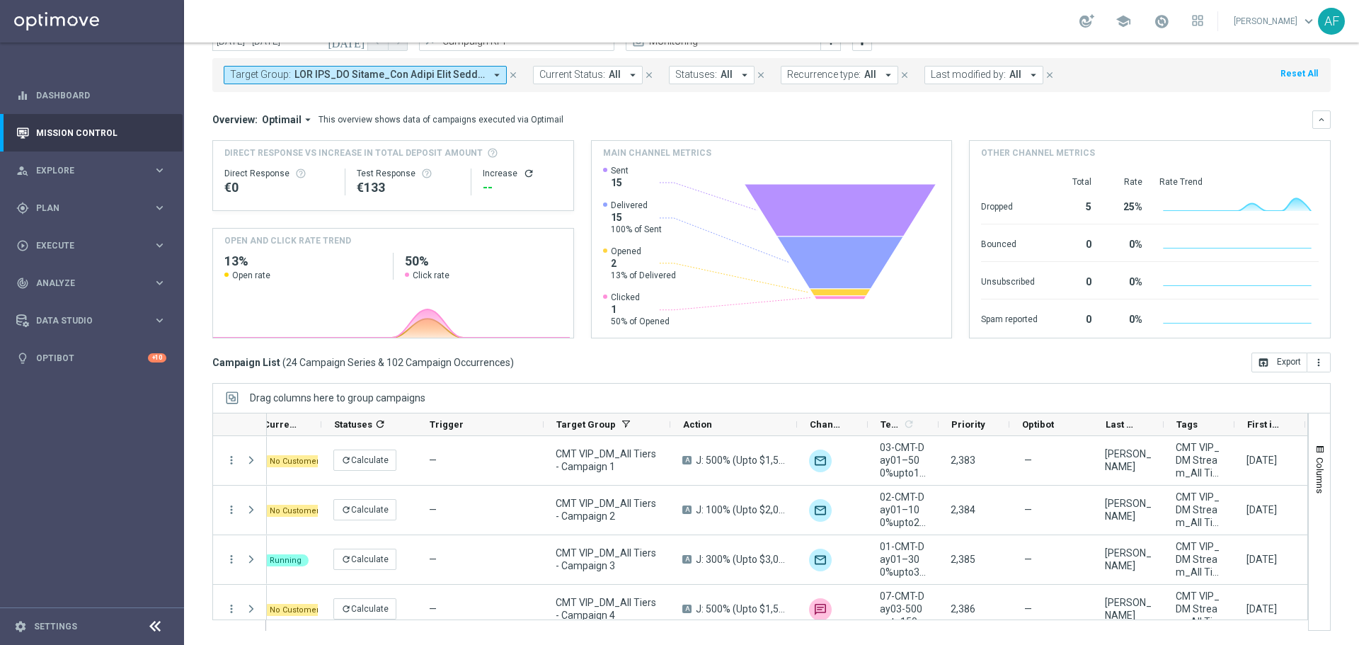
scroll to position [0, 21]
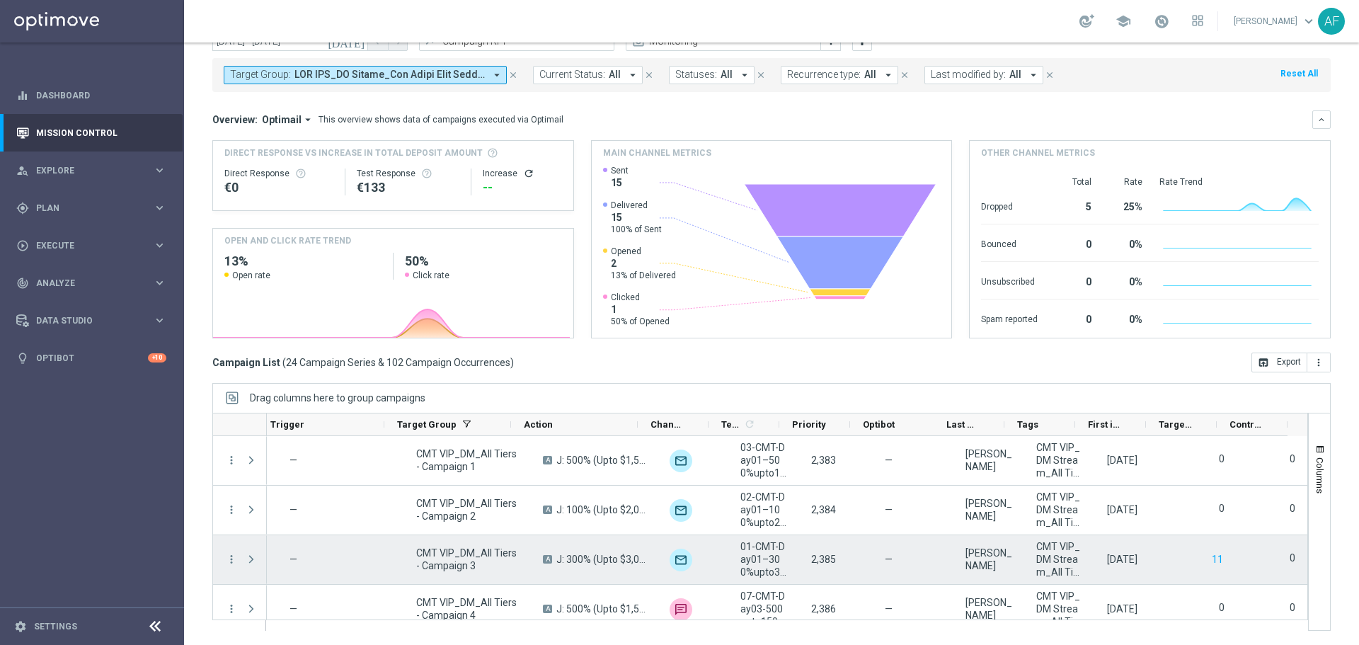
click at [253, 557] on span at bounding box center [251, 558] width 13 height 11
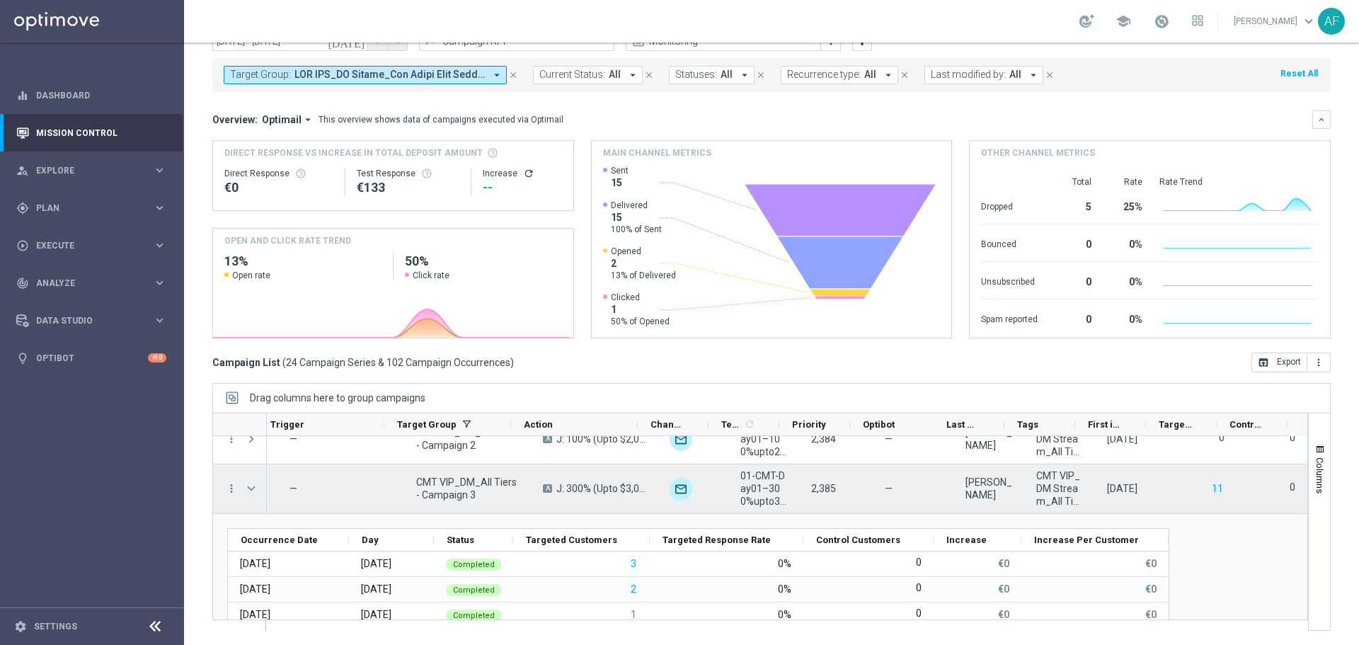
click at [249, 487] on span at bounding box center [251, 488] width 13 height 11
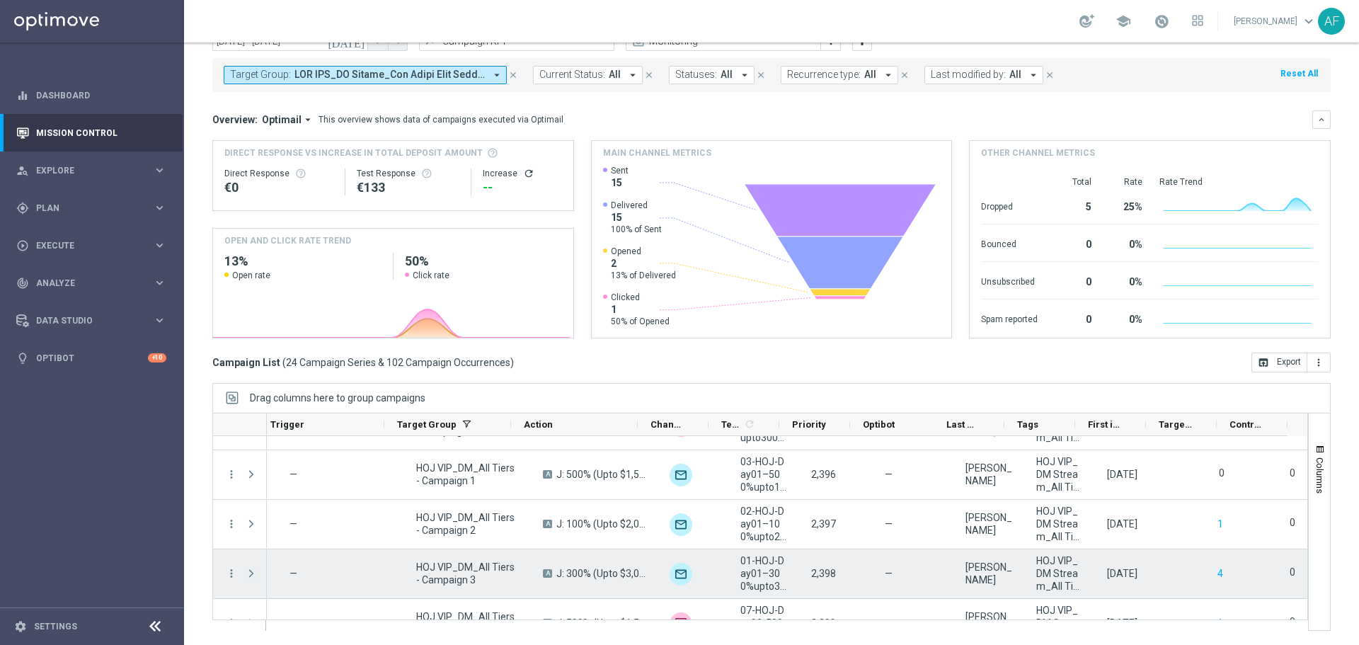
click at [252, 575] on span at bounding box center [251, 572] width 13 height 11
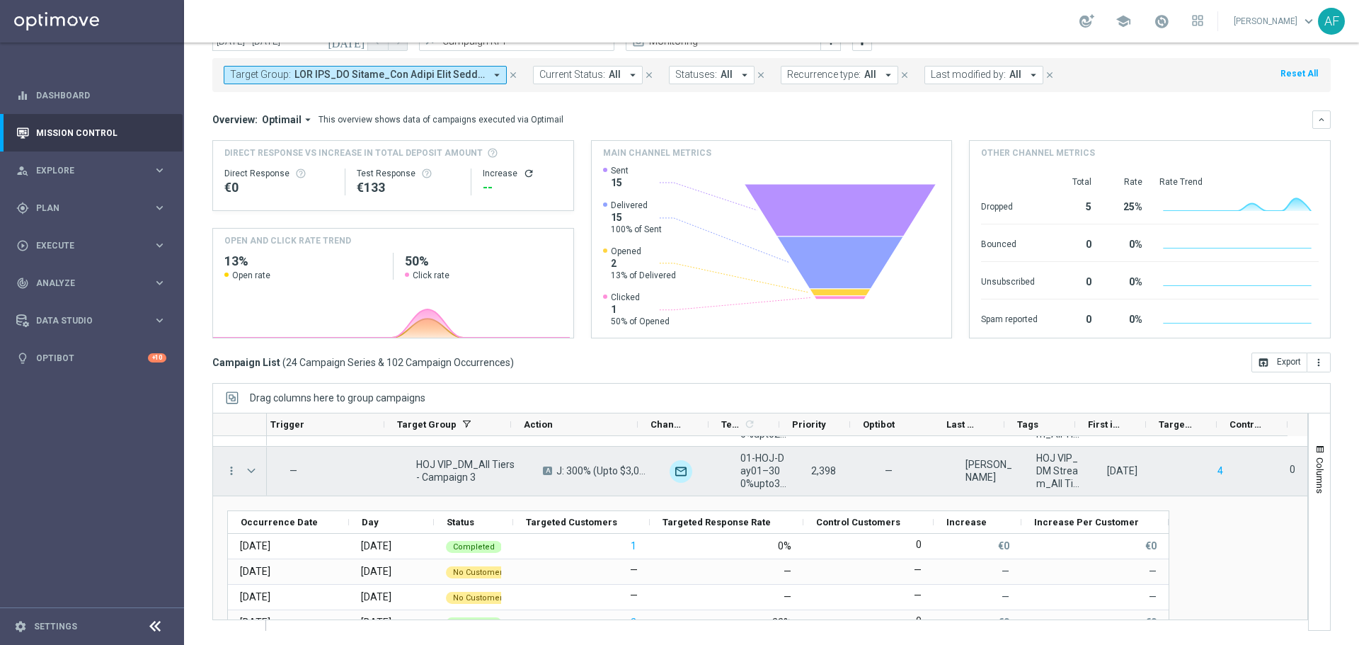
scroll to position [354, 0]
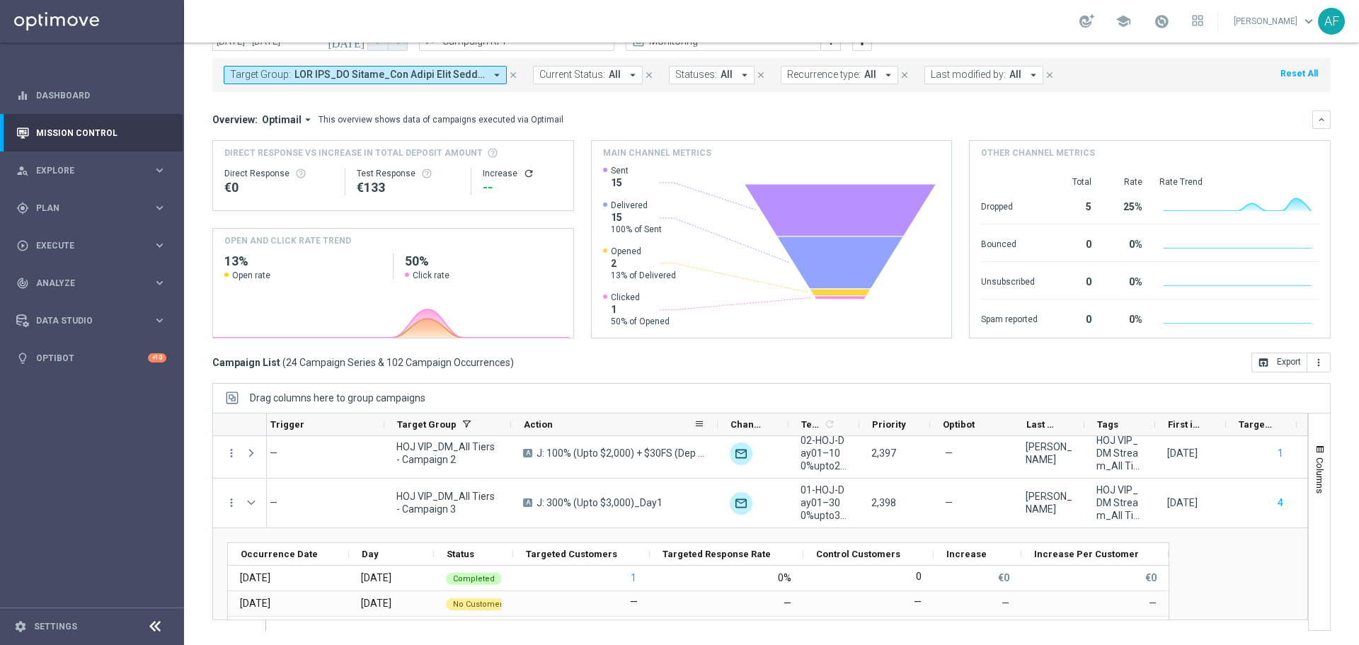
drag, startPoint x: 636, startPoint y: 426, endPoint x: 671, endPoint y: 465, distance: 52.1
click at [715, 433] on div at bounding box center [718, 424] width 6 height 22
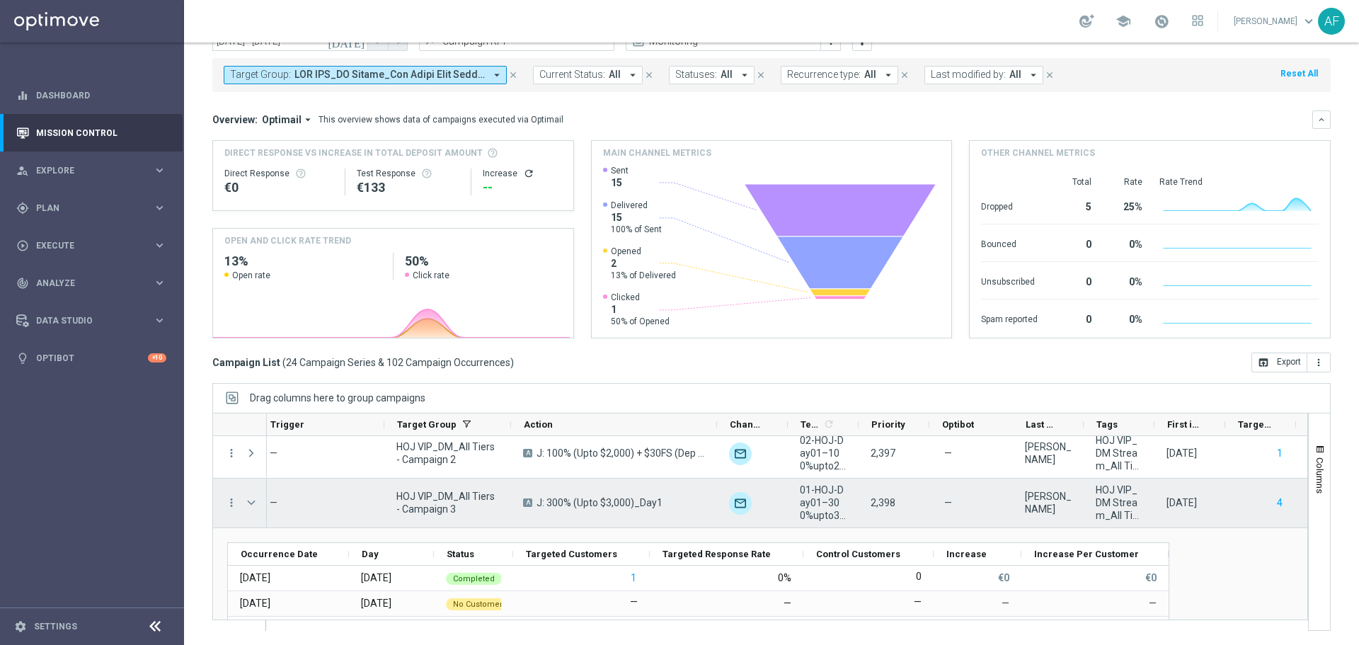
drag, startPoint x: 246, startPoint y: 502, endPoint x: 263, endPoint y: 503, distance: 17.0
click at [247, 502] on span at bounding box center [251, 502] width 13 height 11
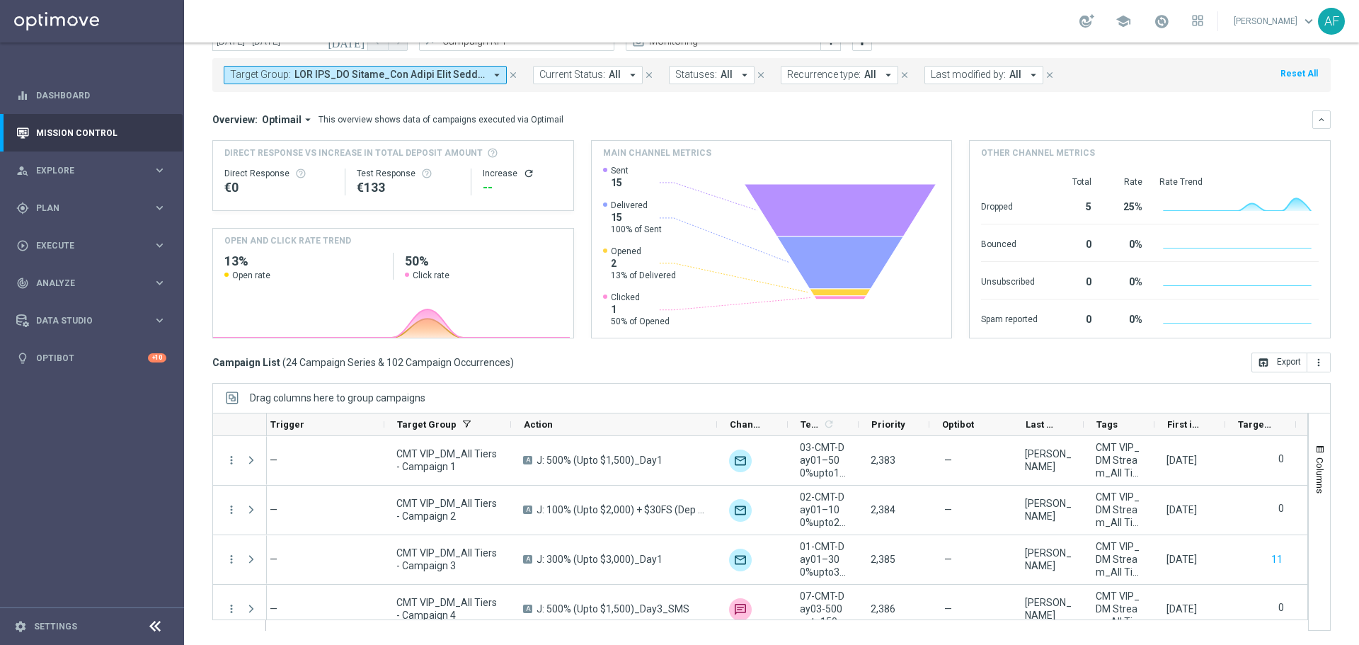
scroll to position [0, 0]
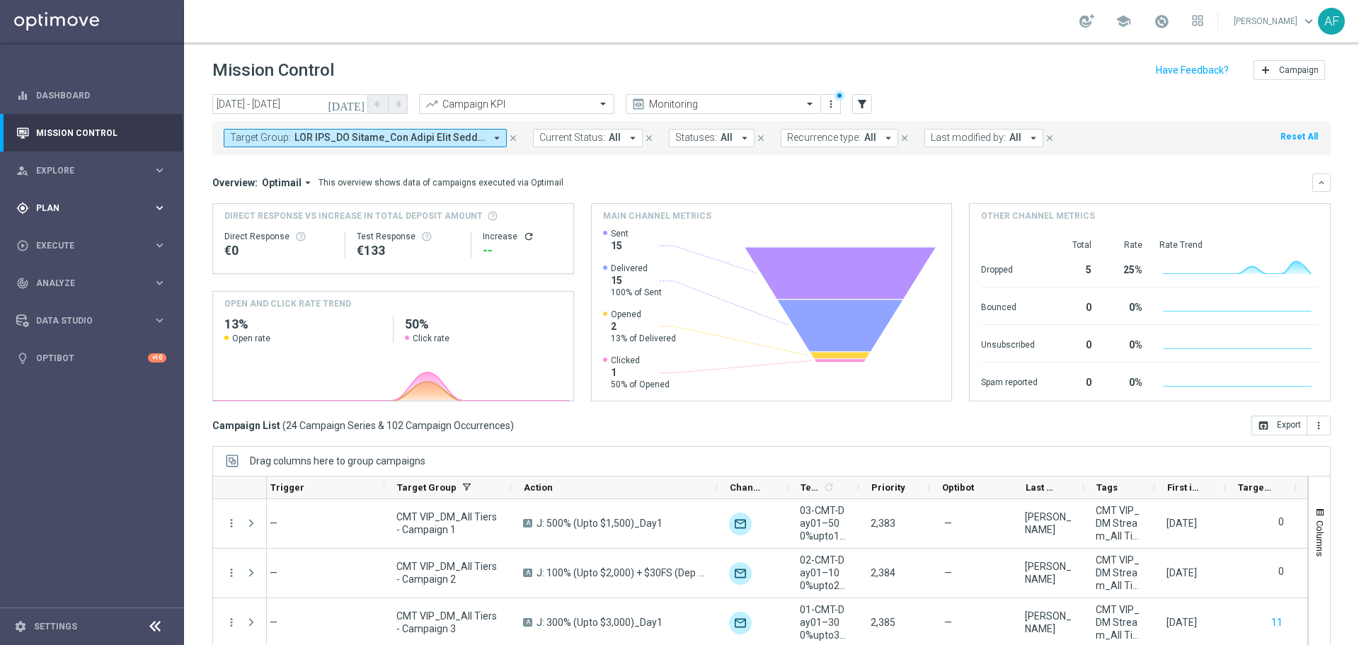
click at [83, 200] on div "gps_fixed Plan keyboard_arrow_right" at bounding box center [91, 208] width 183 height 38
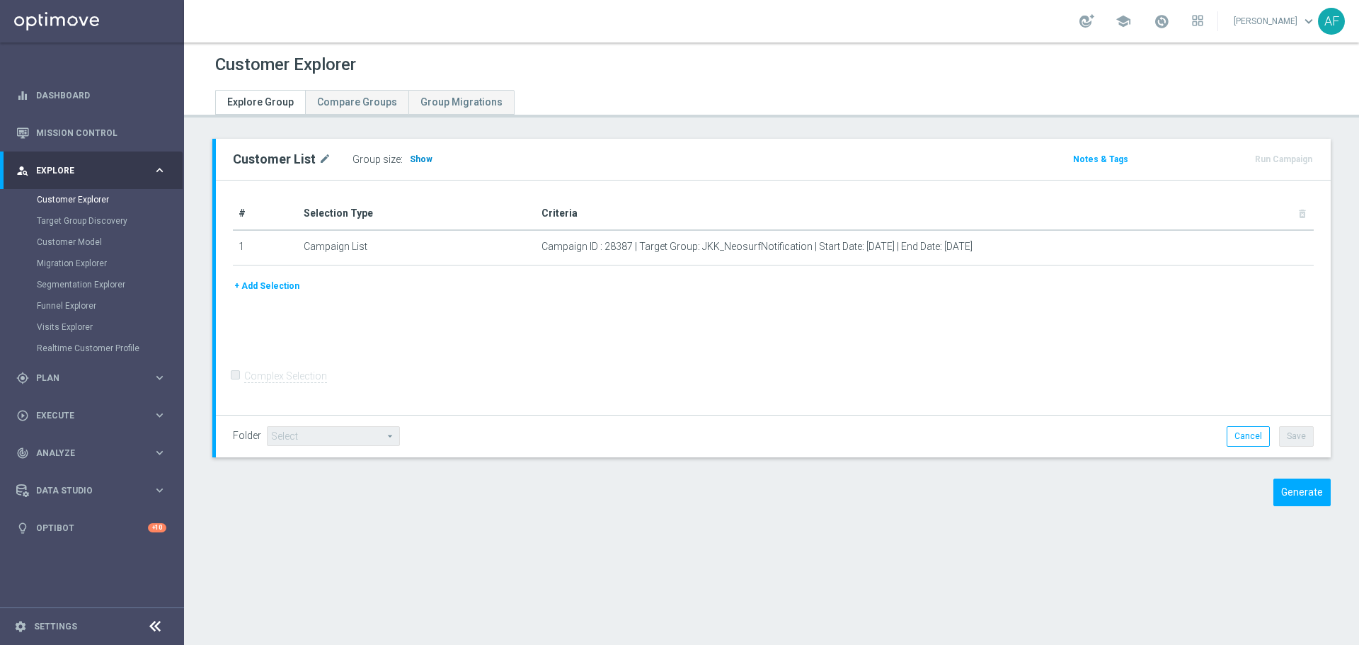
click at [417, 163] on span "Show" at bounding box center [421, 159] width 23 height 10
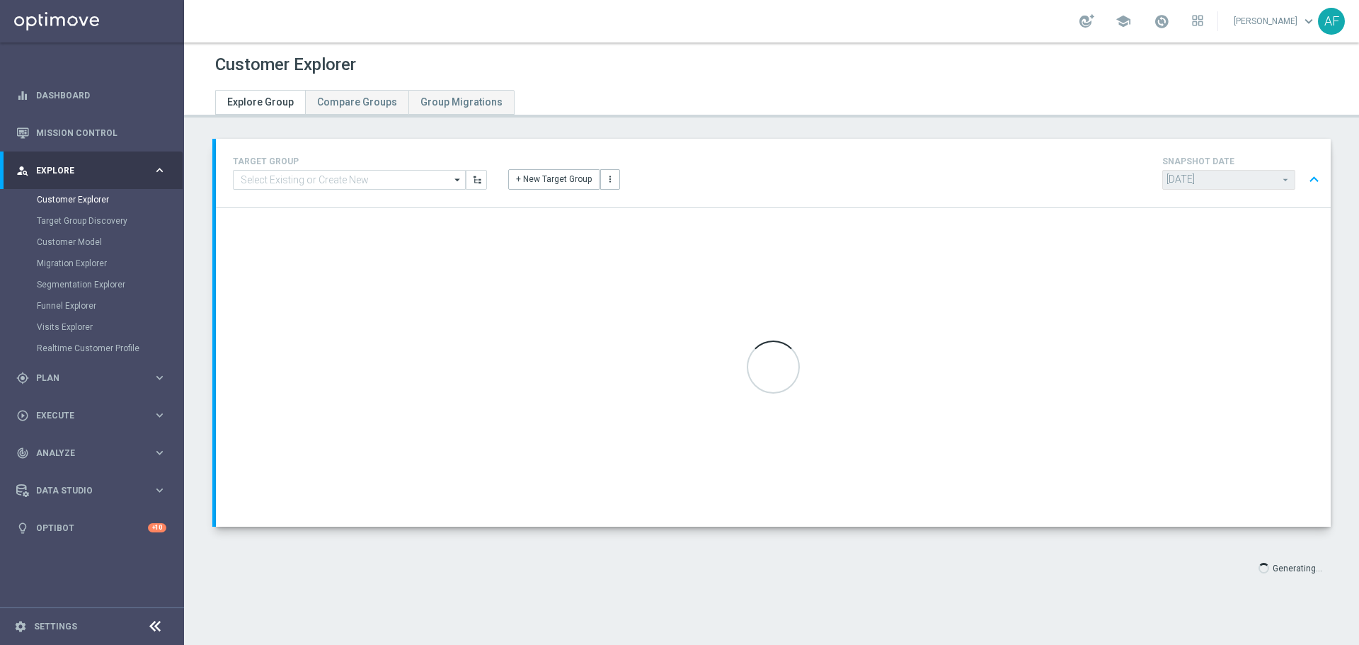
type input "Select"
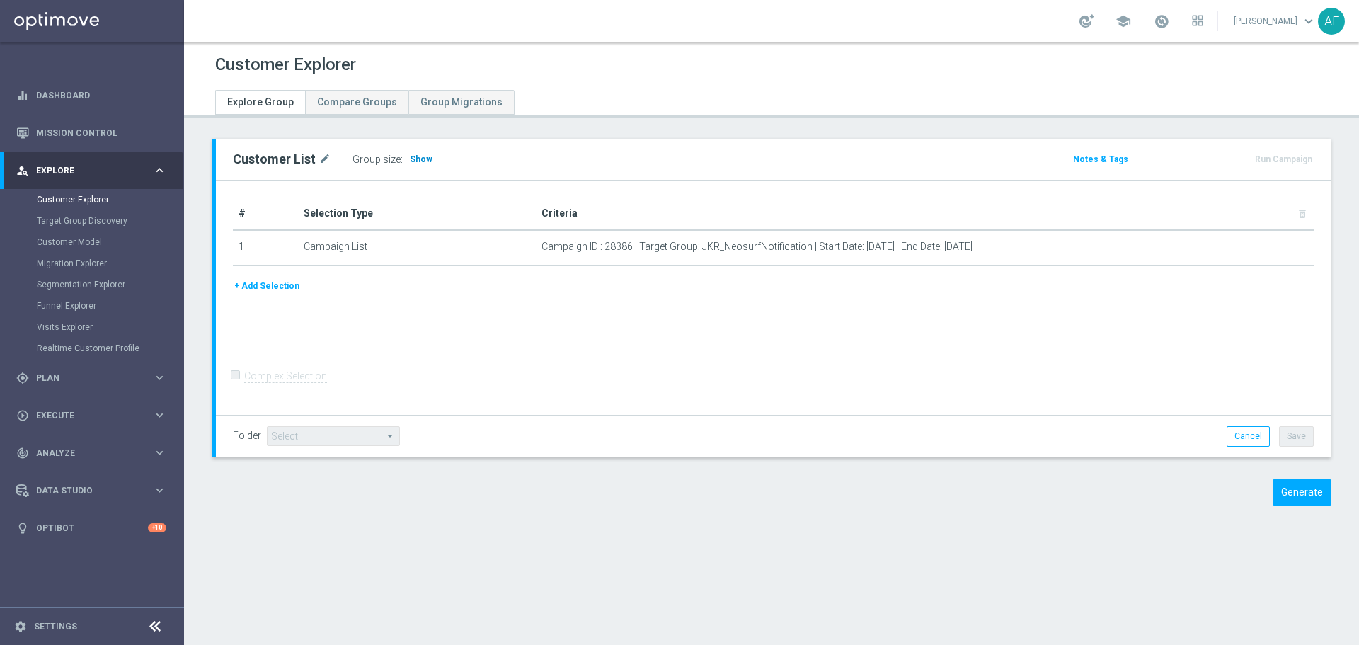
click at [420, 159] on span "Show" at bounding box center [421, 159] width 23 height 10
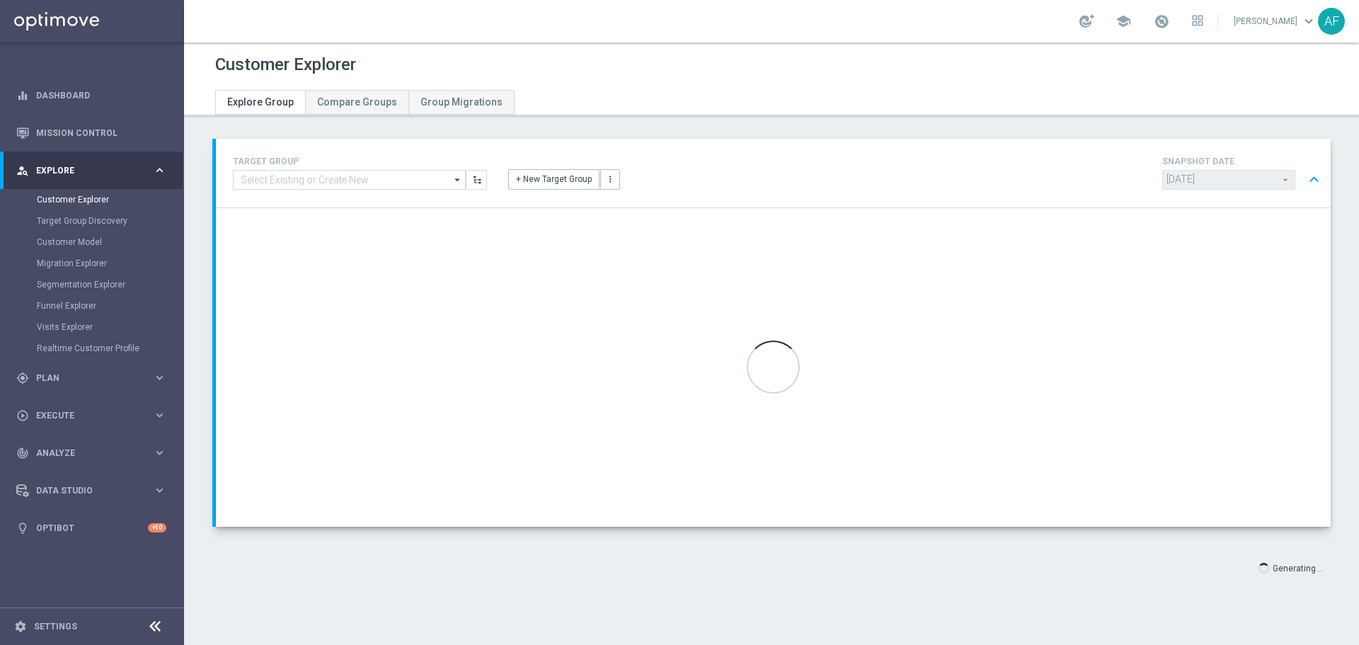
type input "Select"
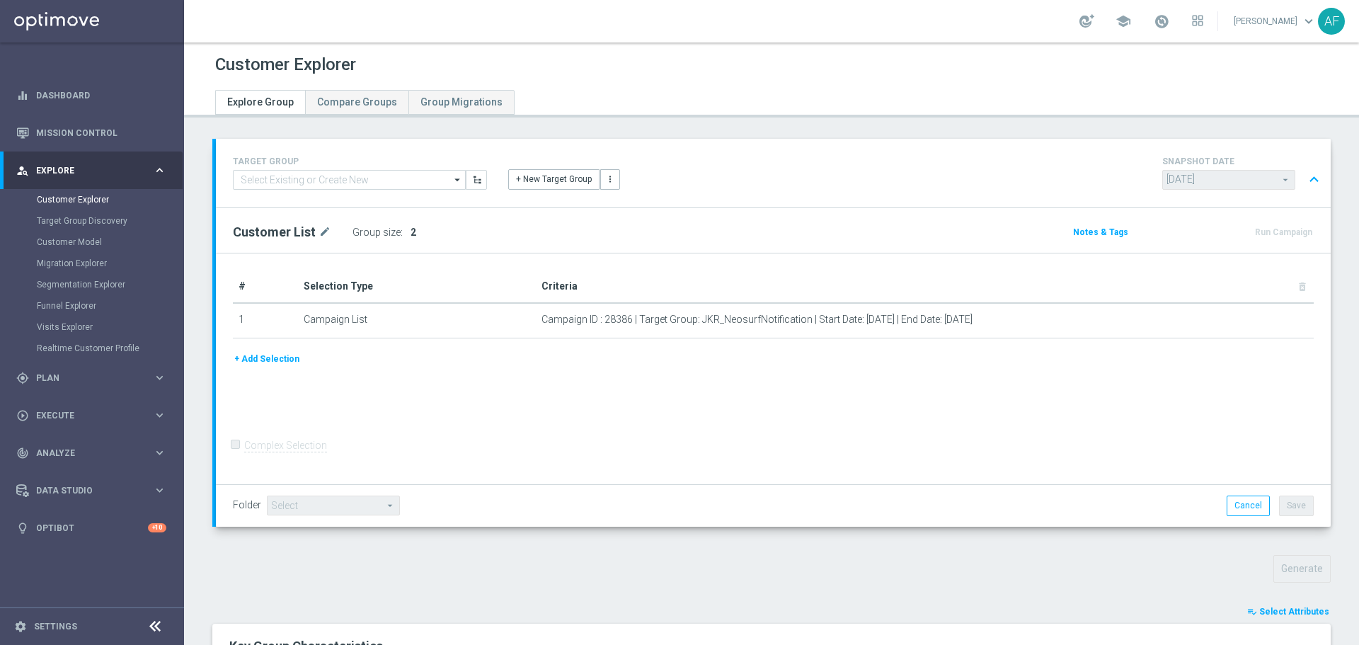
click at [142, 167] on span "Explore" at bounding box center [94, 170] width 117 height 8
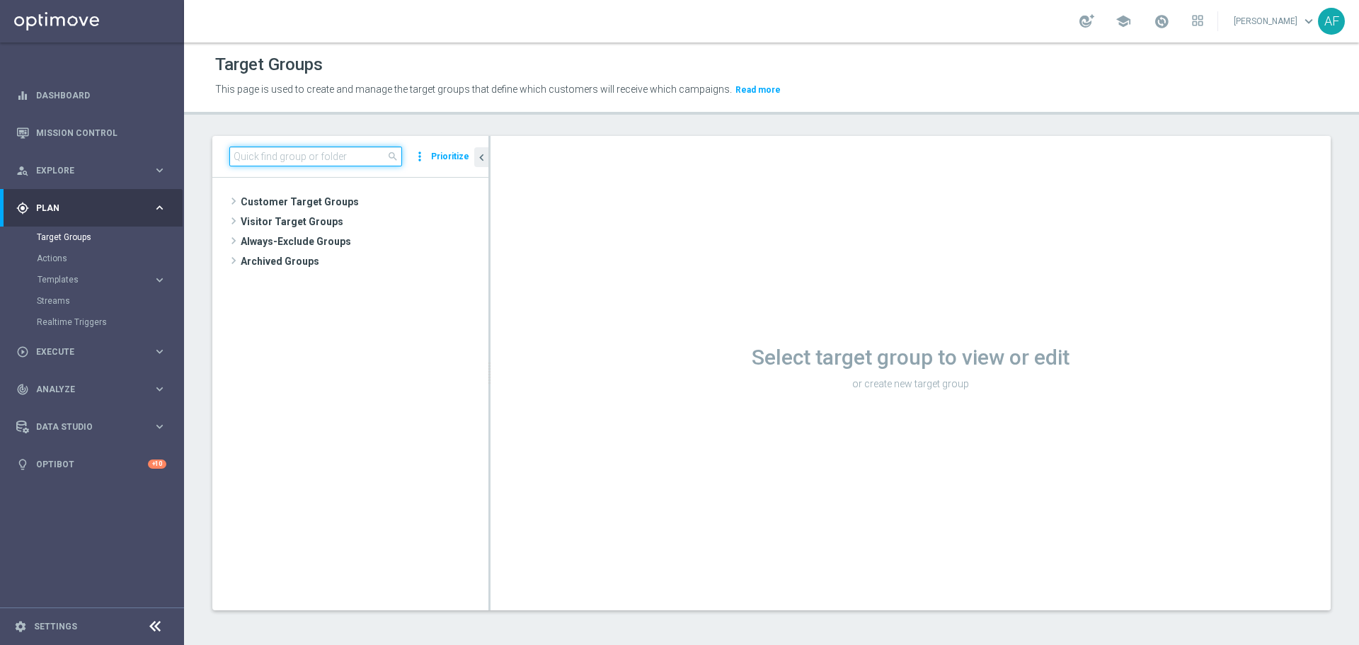
click at [323, 161] on input at bounding box center [315, 156] width 173 height 20
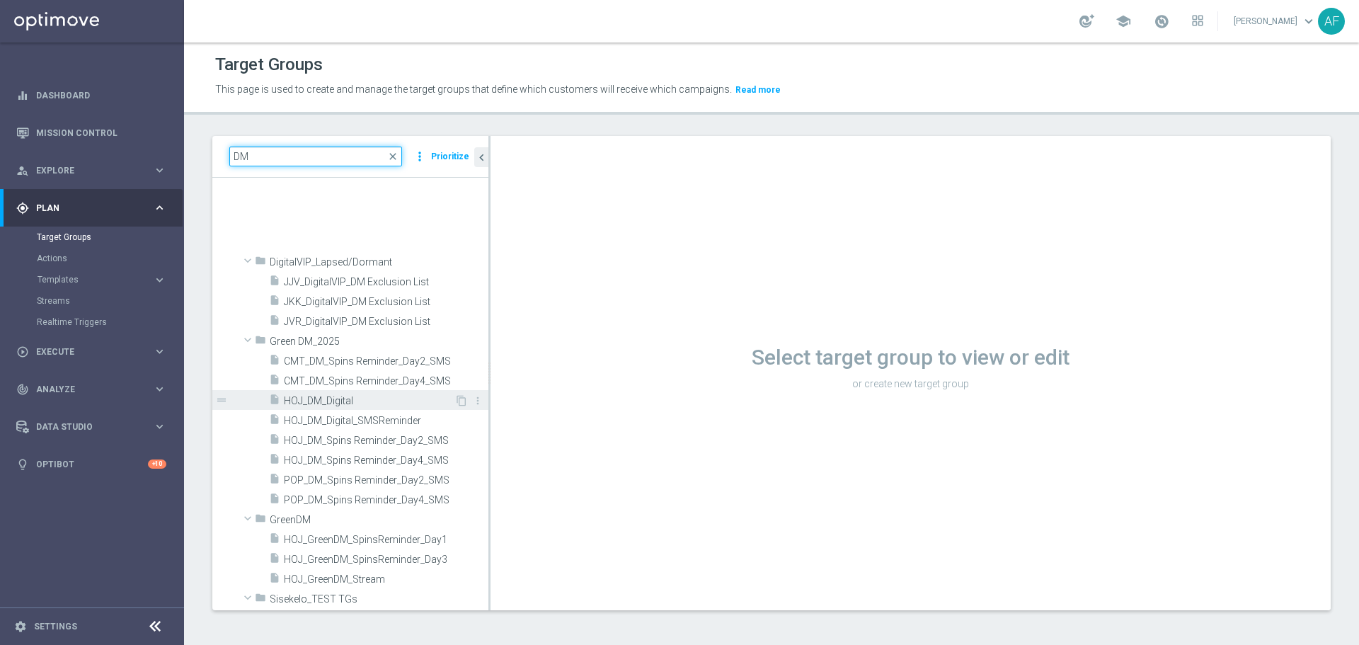
scroll to position [425, 0]
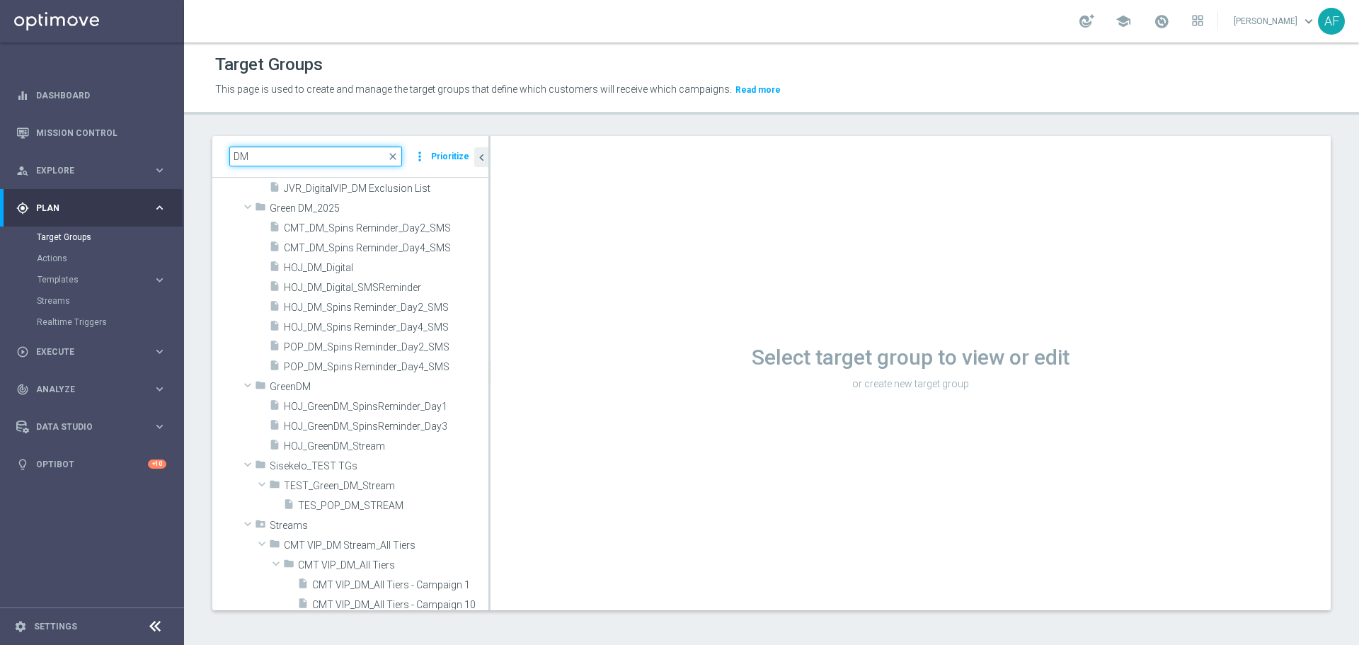
click at [236, 159] on input "DM" at bounding box center [315, 156] width 173 height 20
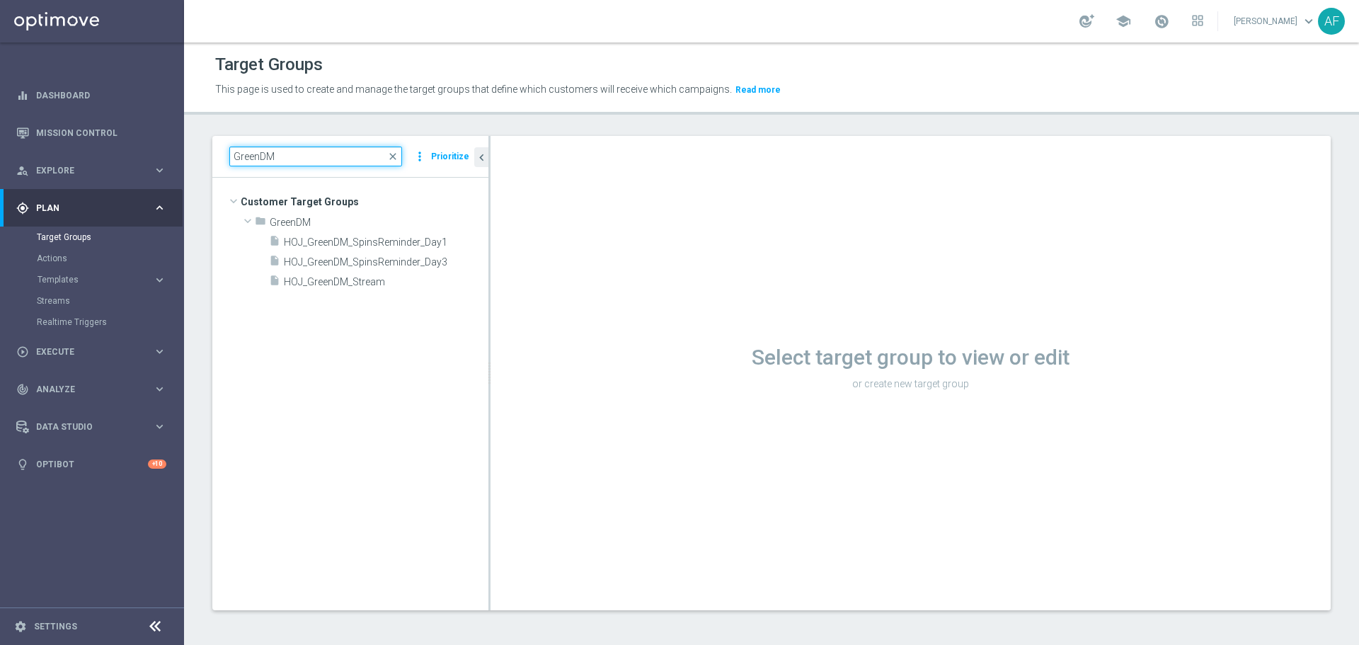
scroll to position [0, 0]
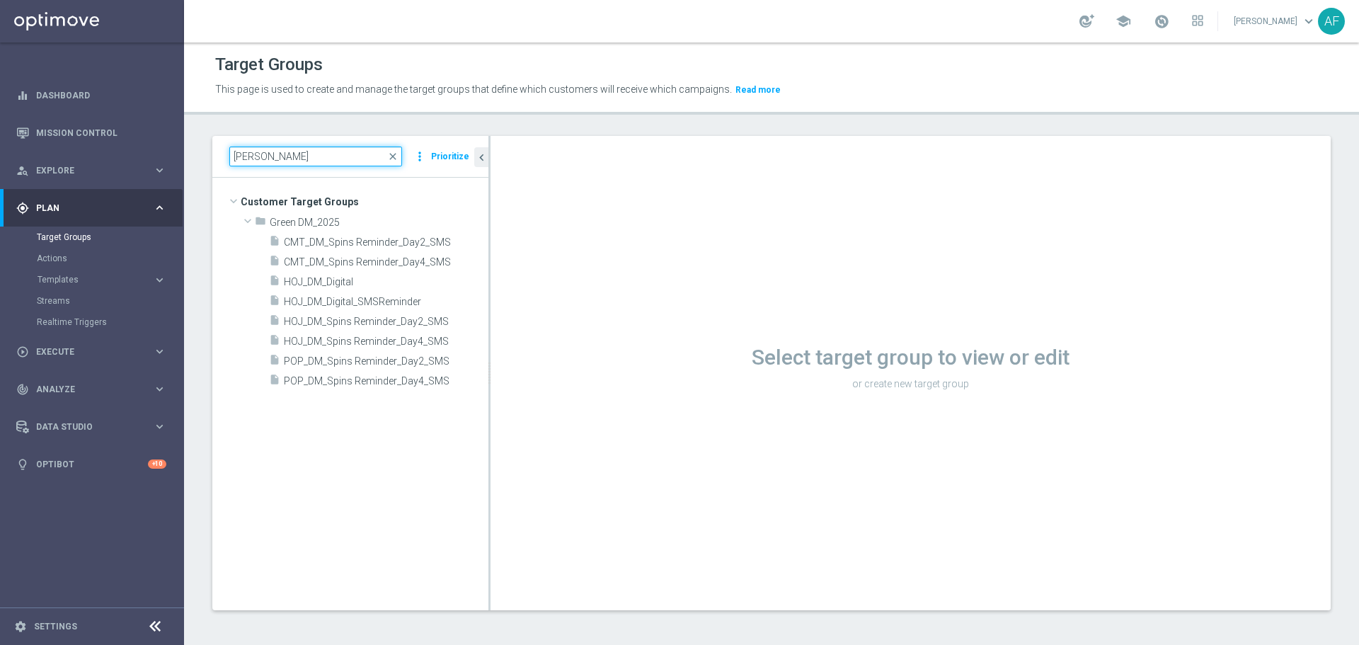
type input "[PERSON_NAME]"
